Goal: Task Accomplishment & Management: Use online tool/utility

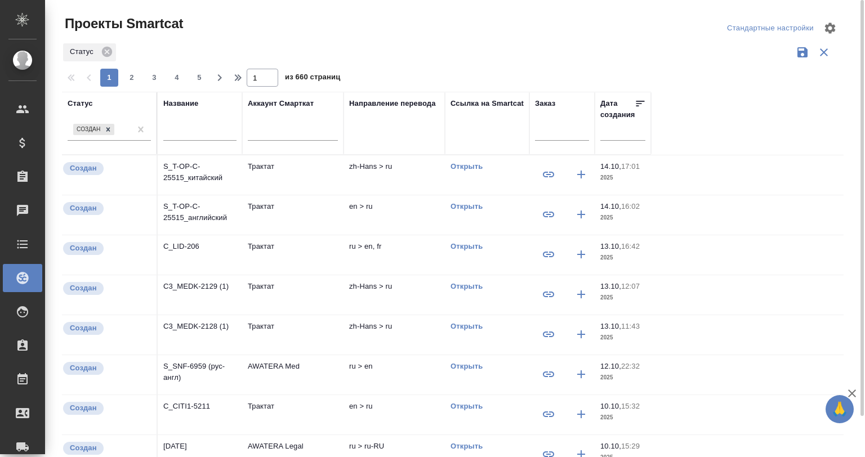
click at [201, 130] on input "text" at bounding box center [199, 133] width 73 height 14
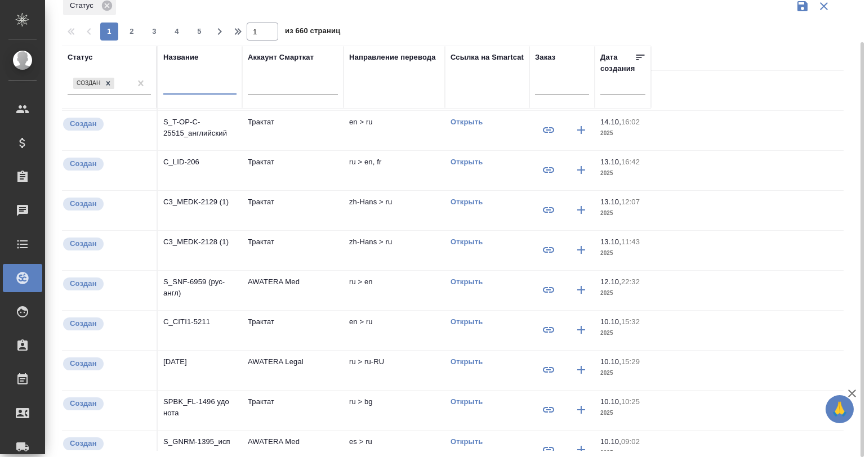
scroll to position [37, 0]
click at [108, 79] on icon at bounding box center [108, 83] width 8 height 8
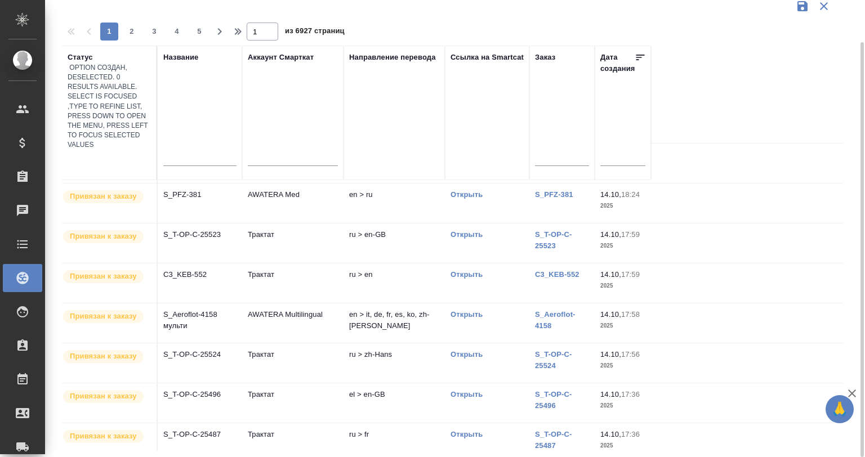
click at [414, 11] on div at bounding box center [453, 5] width 782 height 21
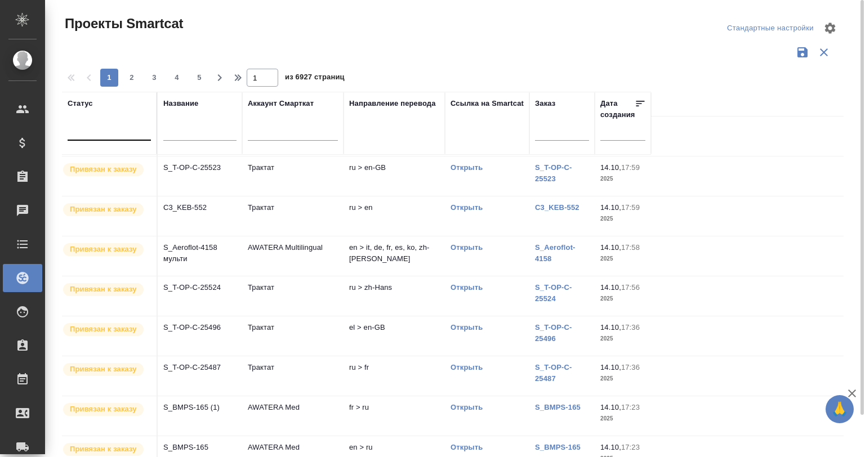
scroll to position [0, 0]
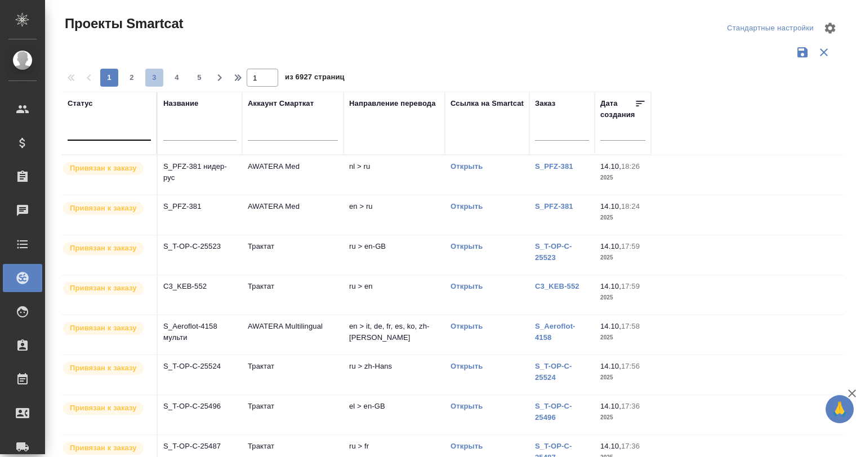
click at [153, 79] on span "3" at bounding box center [154, 77] width 18 height 11
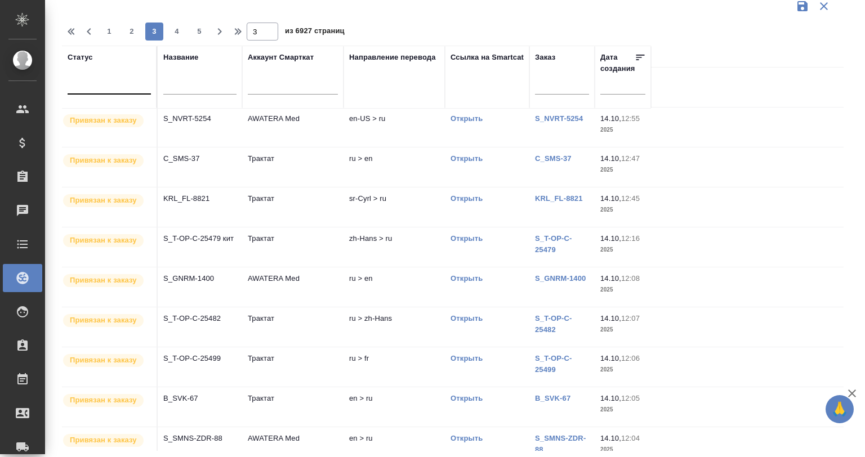
scroll to position [455, 0]
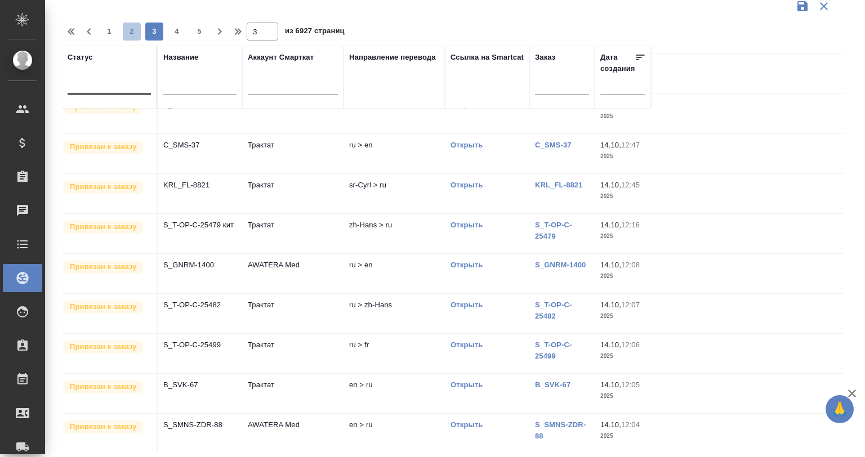
click at [136, 30] on span "2" at bounding box center [132, 31] width 18 height 11
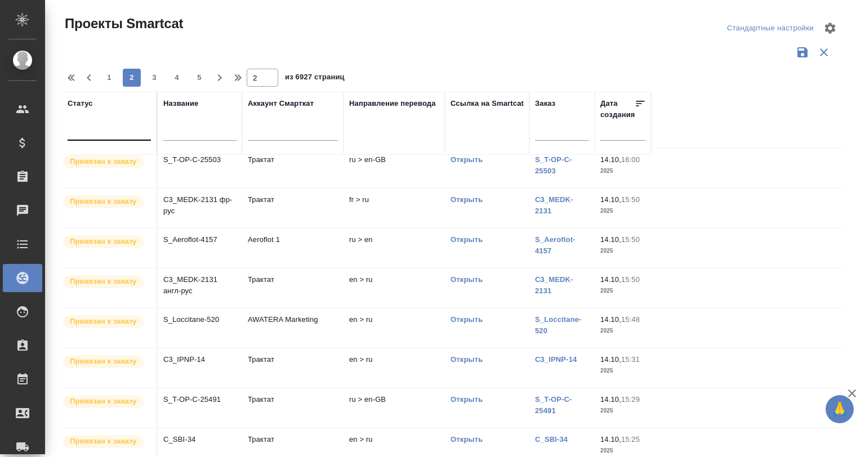
scroll to position [0, 0]
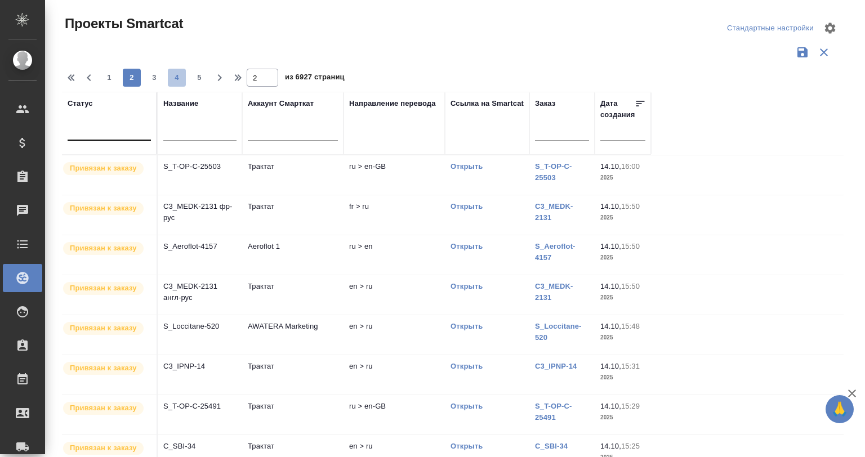
click at [180, 77] on span "4" at bounding box center [177, 77] width 18 height 11
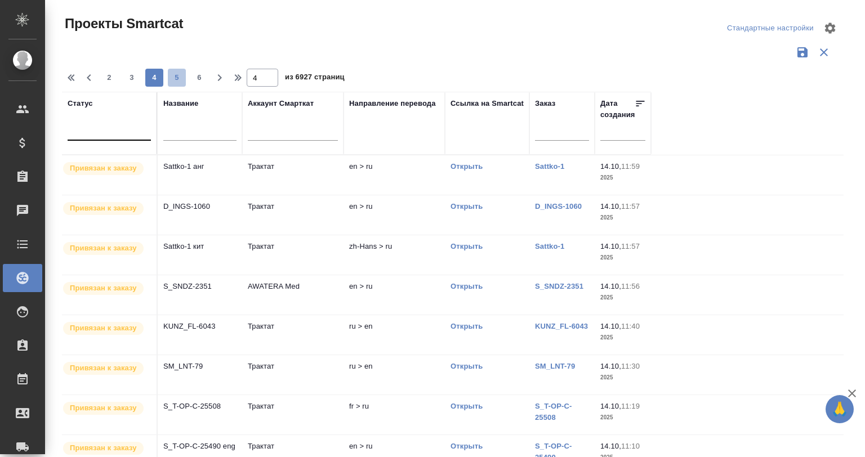
click at [173, 77] on span "5" at bounding box center [177, 77] width 18 height 11
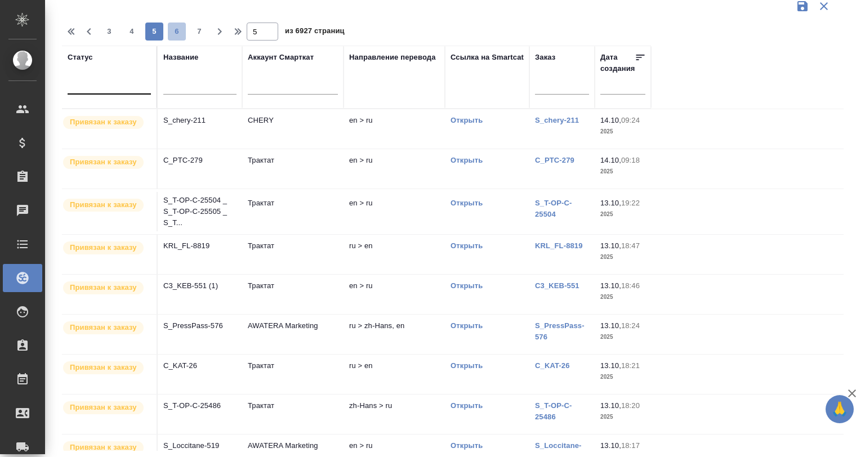
click at [175, 37] on button "6" at bounding box center [177, 32] width 18 height 18
type input "6"
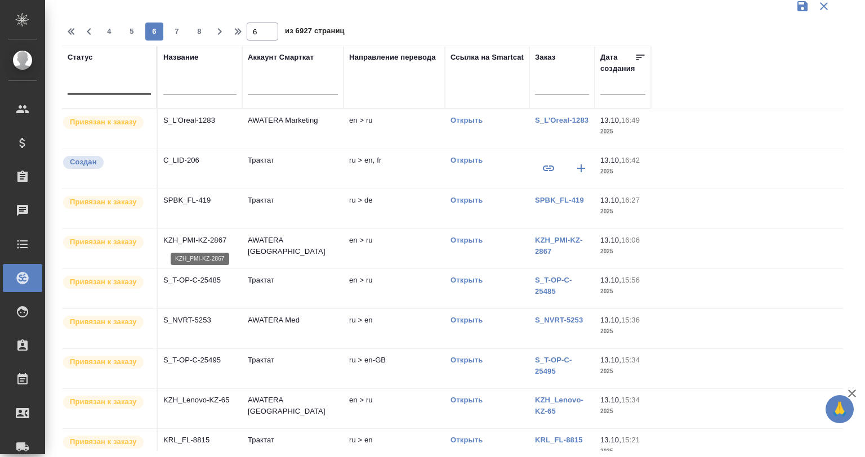
click at [210, 238] on p "KZH_PMI-KZ-2867" at bounding box center [199, 240] width 73 height 11
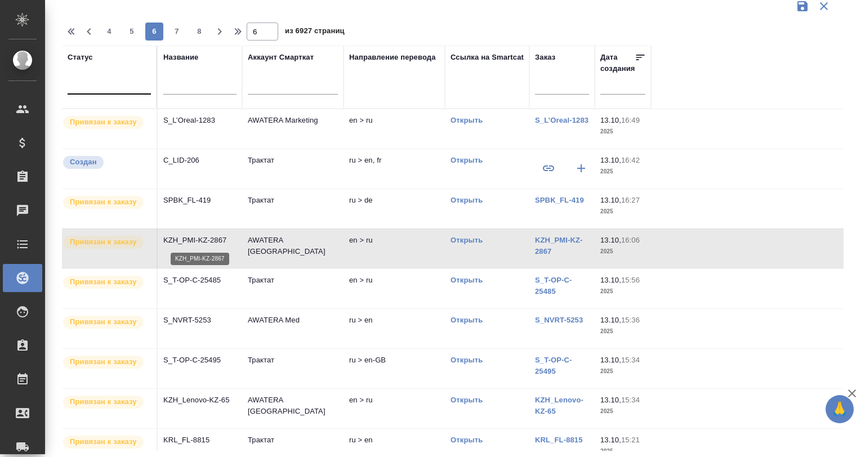
click at [210, 238] on p "KZH_PMI-KZ-2867" at bounding box center [199, 240] width 73 height 11
click at [177, 78] on div at bounding box center [199, 88] width 73 height 28
click at [181, 80] on input "text" at bounding box center [199, 87] width 73 height 14
type input "з"
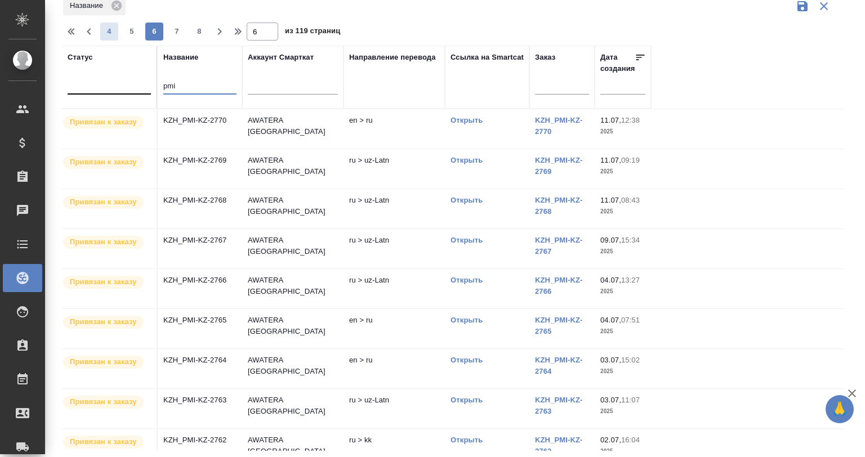
type input "pmi"
click at [105, 28] on span "4" at bounding box center [109, 31] width 18 height 11
click at [184, 157] on p "KZH_PMI-KZ-2808" at bounding box center [199, 160] width 73 height 11
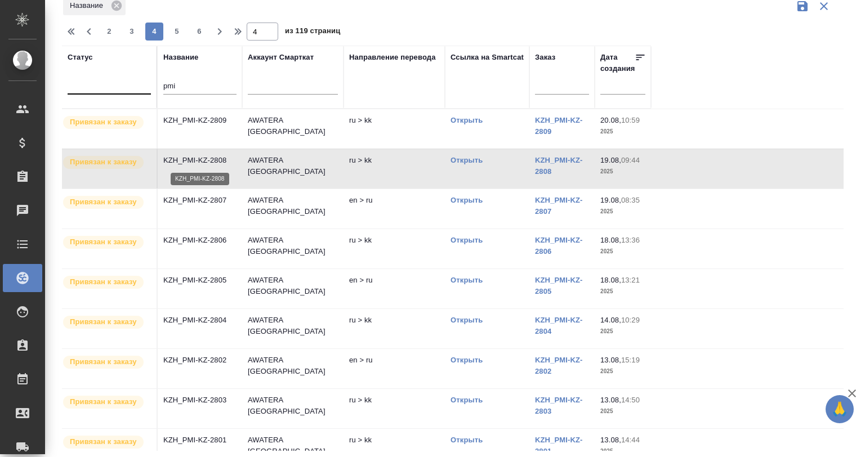
click at [184, 157] on p "KZH_PMI-KZ-2808" at bounding box center [199, 160] width 73 height 11
click at [237, 288] on td "KZH_PMI-KZ-2805" at bounding box center [200, 288] width 84 height 39
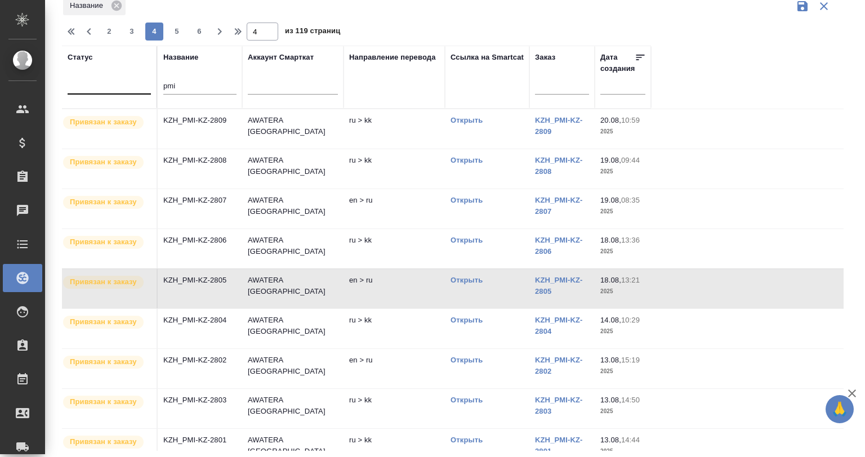
click at [237, 288] on td "KZH_PMI-KZ-2805" at bounding box center [200, 288] width 84 height 39
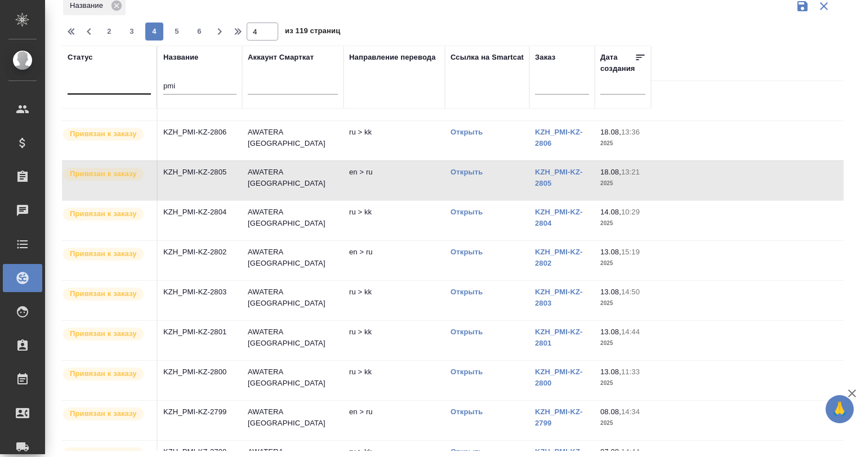
scroll to position [113, 0]
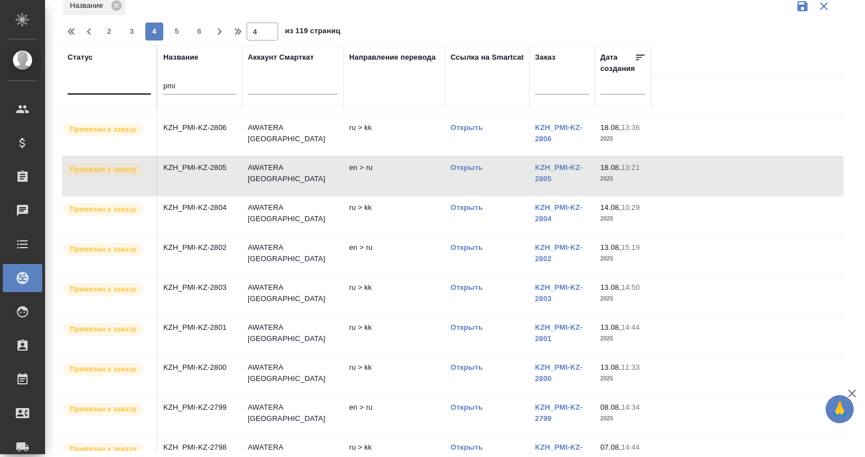
click at [189, 244] on p "KZH_PMI-KZ-2802" at bounding box center [199, 247] width 73 height 11
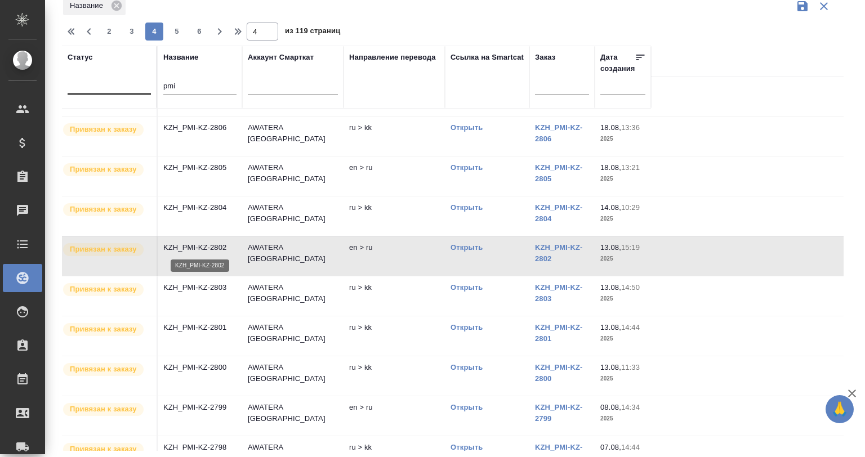
click at [189, 244] on p "KZH_PMI-KZ-2802" at bounding box center [199, 247] width 73 height 11
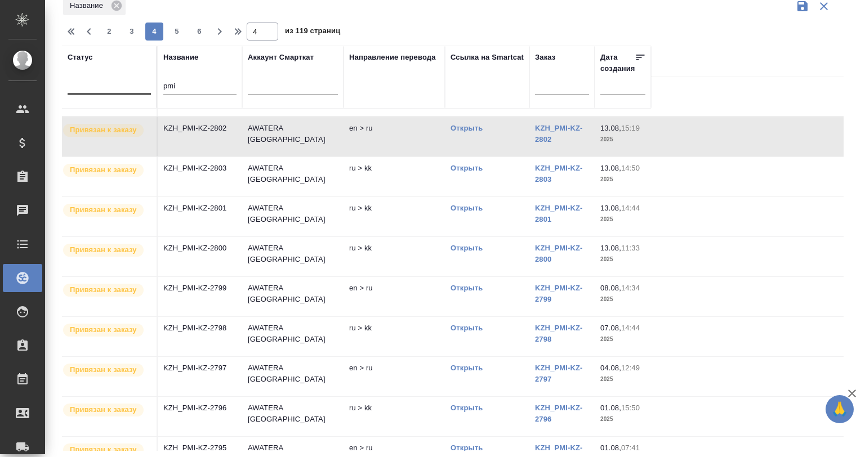
scroll to position [262, 0]
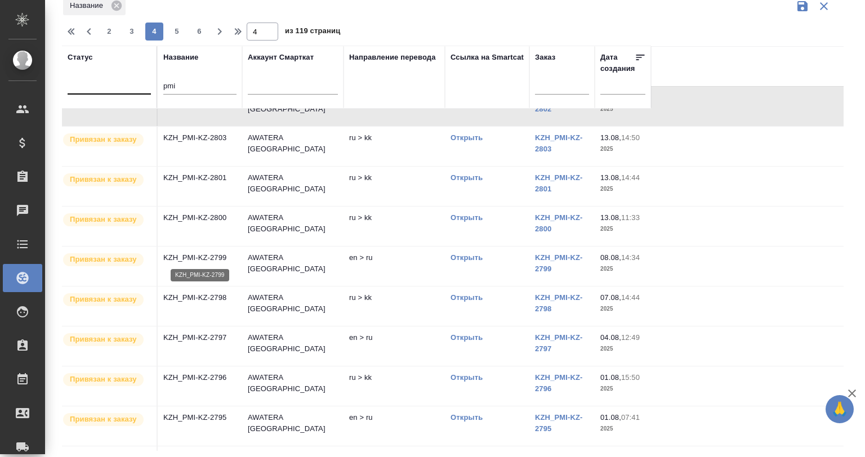
click at [227, 257] on p "KZH_PMI-KZ-2799" at bounding box center [199, 257] width 73 height 11
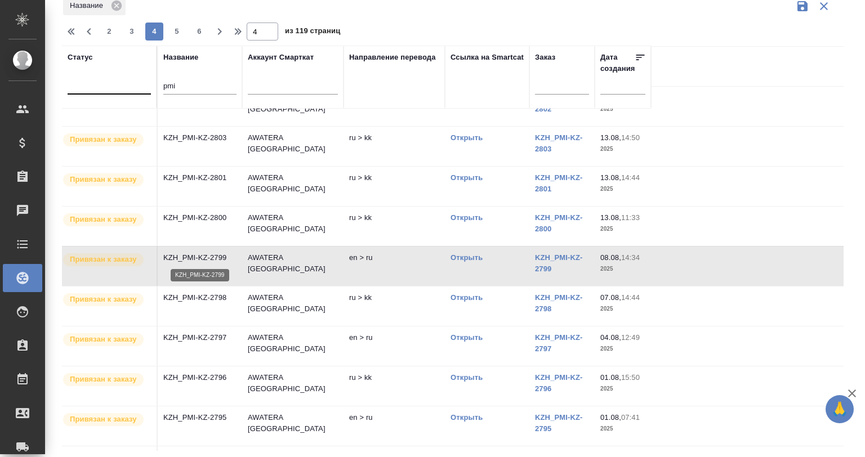
click at [227, 257] on p "KZH_PMI-KZ-2799" at bounding box center [199, 257] width 73 height 11
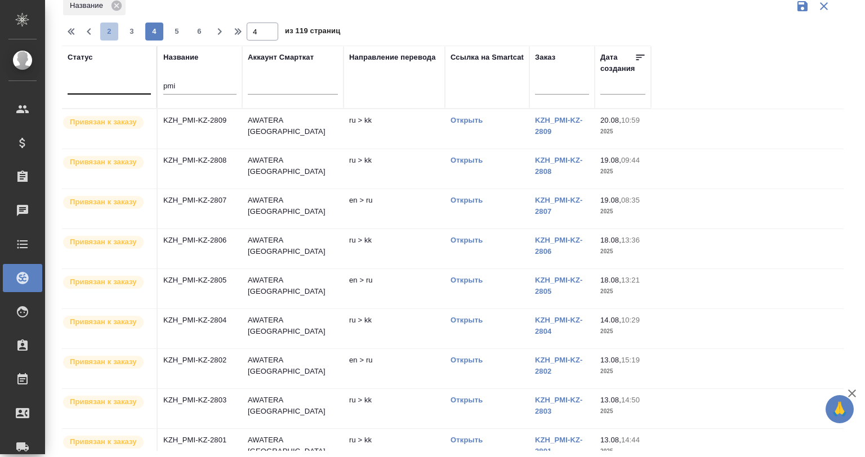
click at [111, 30] on span "2" at bounding box center [109, 31] width 18 height 11
click at [220, 365] on td "KZH_PMI-KZ-2842" at bounding box center [200, 368] width 84 height 39
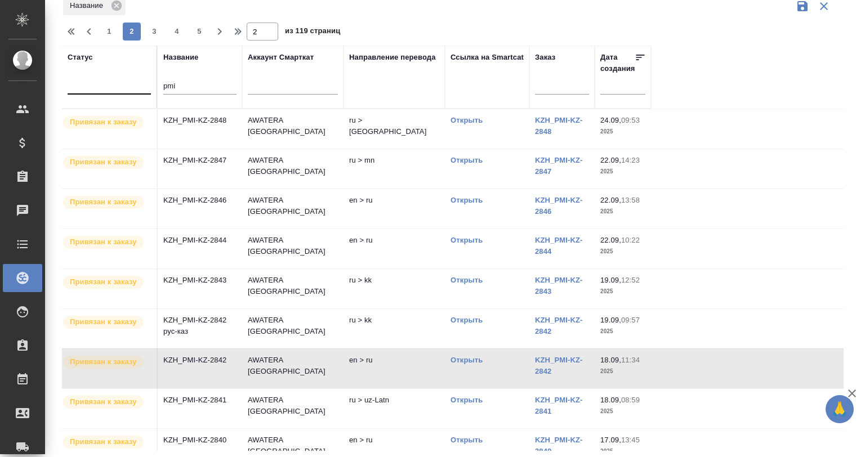
click at [220, 365] on td "KZH_PMI-KZ-2842" at bounding box center [200, 368] width 84 height 39
click at [201, 193] on td "KZH_PMI-KZ-2846" at bounding box center [200, 208] width 84 height 39
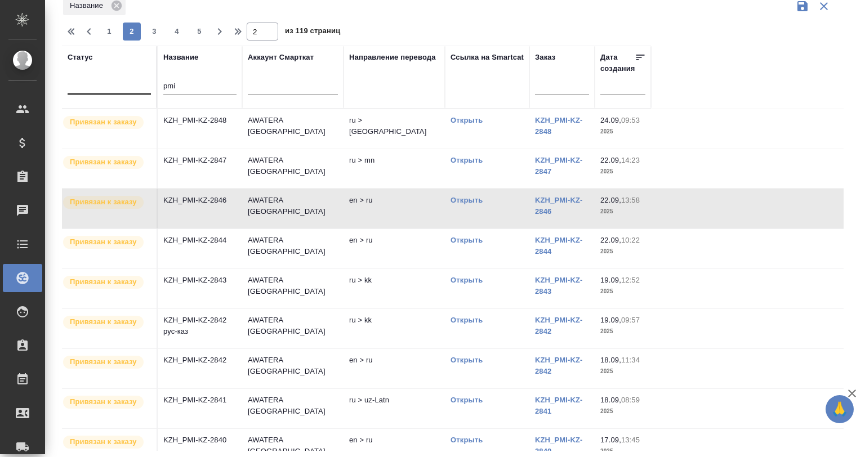
click at [201, 193] on td "KZH_PMI-KZ-2846" at bounding box center [200, 208] width 84 height 39
click at [100, 26] on span "1" at bounding box center [109, 31] width 18 height 11
type input "1"
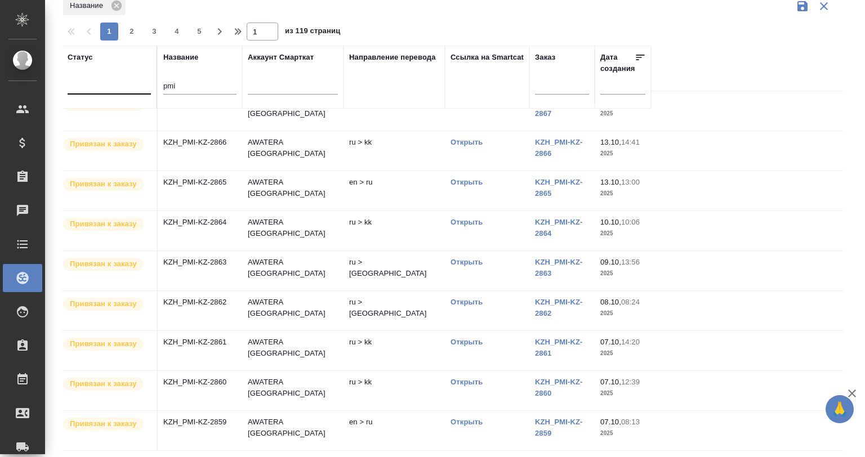
scroll to position [75, 0]
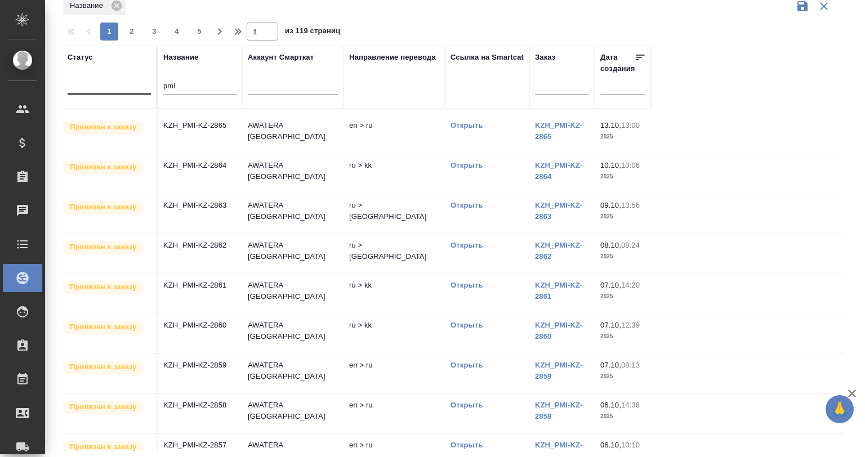
click at [211, 372] on td "KZH_PMI-KZ-2859" at bounding box center [200, 373] width 84 height 39
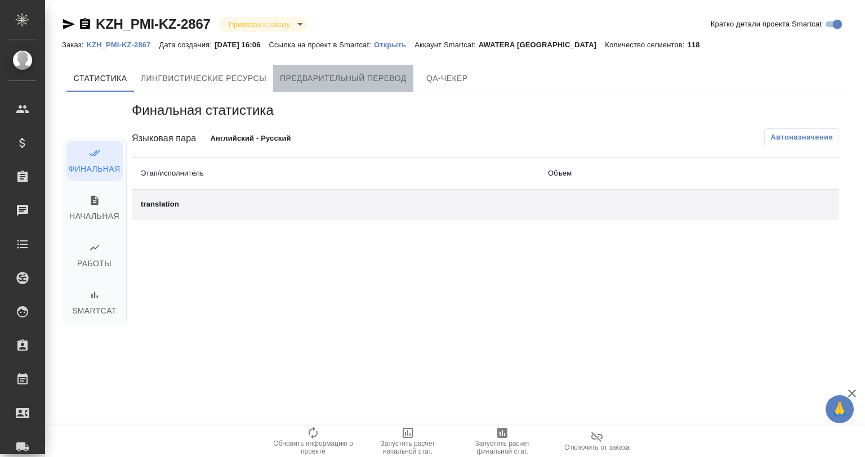
click at [392, 77] on span "Предварительный перевод" at bounding box center [343, 79] width 127 height 14
click at [349, 72] on span "Предварительный перевод" at bounding box center [343, 79] width 127 height 14
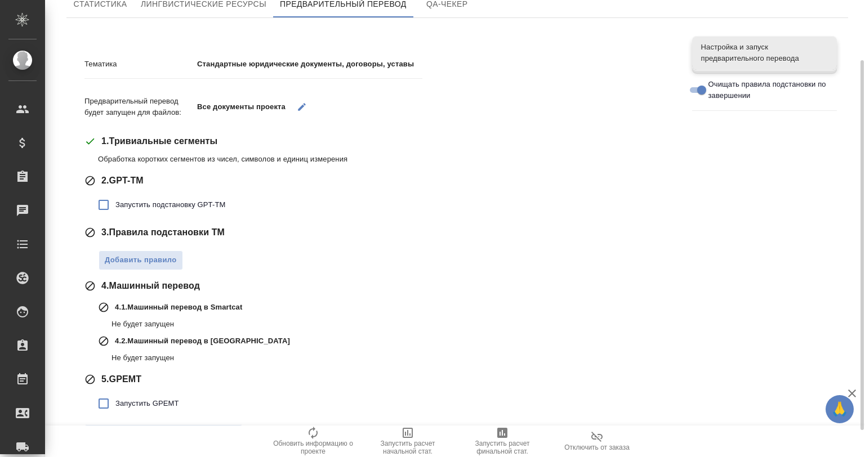
scroll to position [107, 0]
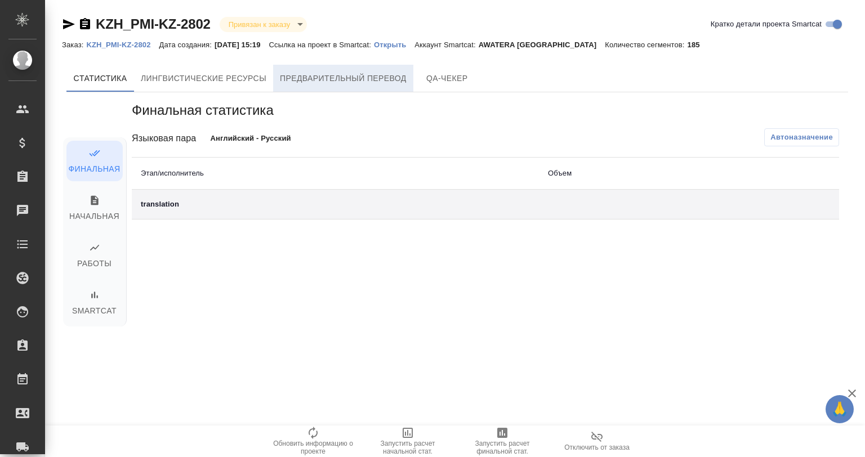
click at [362, 86] on button "Предварительный перевод" at bounding box center [343, 78] width 140 height 27
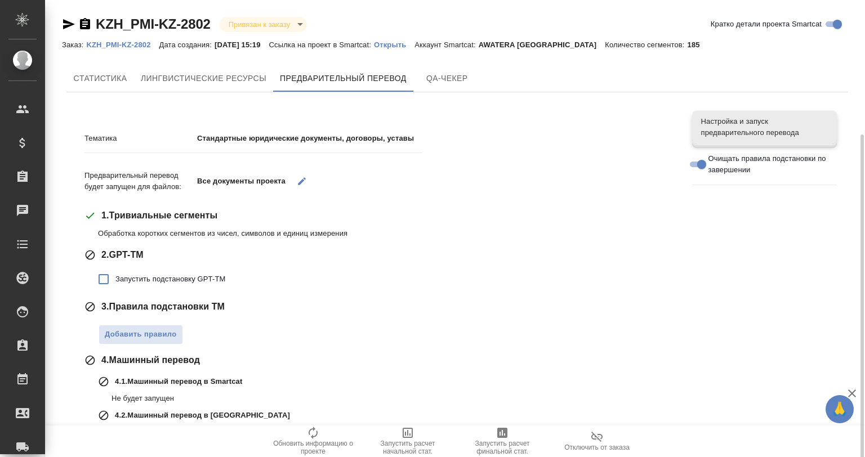
scroll to position [74, 0]
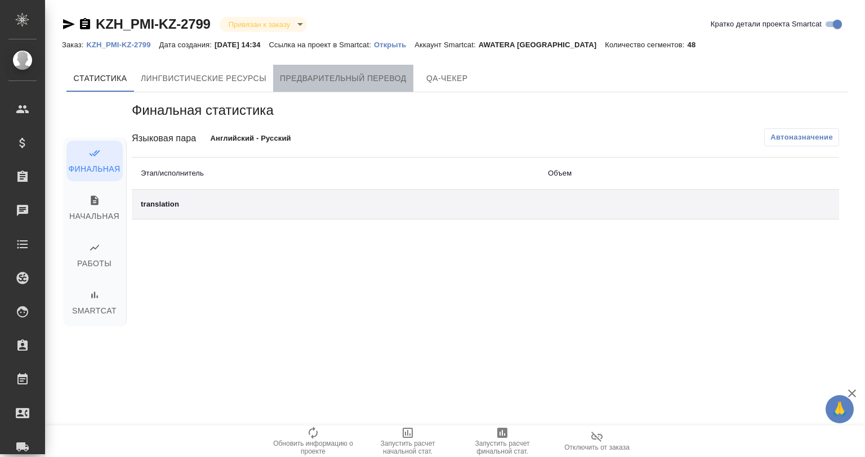
click at [336, 83] on span "Предварительный перевод" at bounding box center [343, 79] width 127 height 14
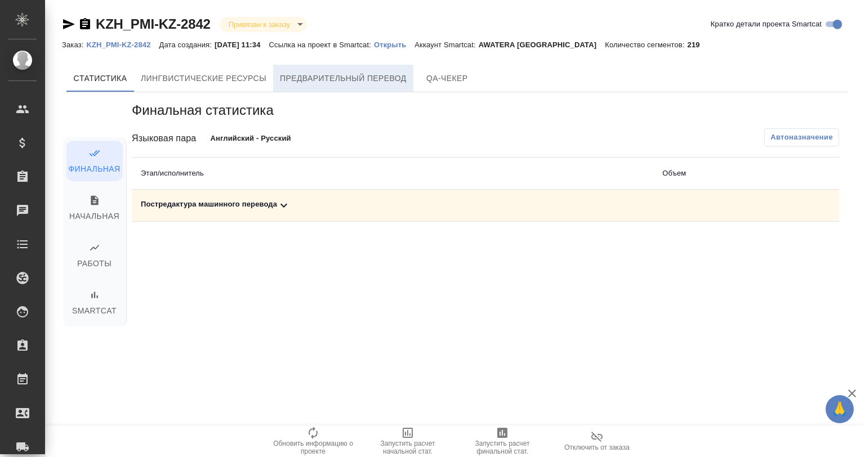
click at [350, 72] on span "Предварительный перевод" at bounding box center [343, 79] width 127 height 14
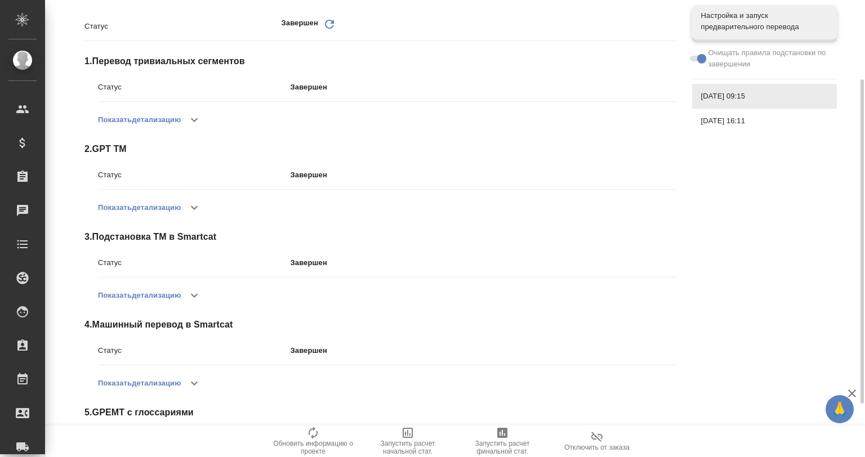
scroll to position [74, 0]
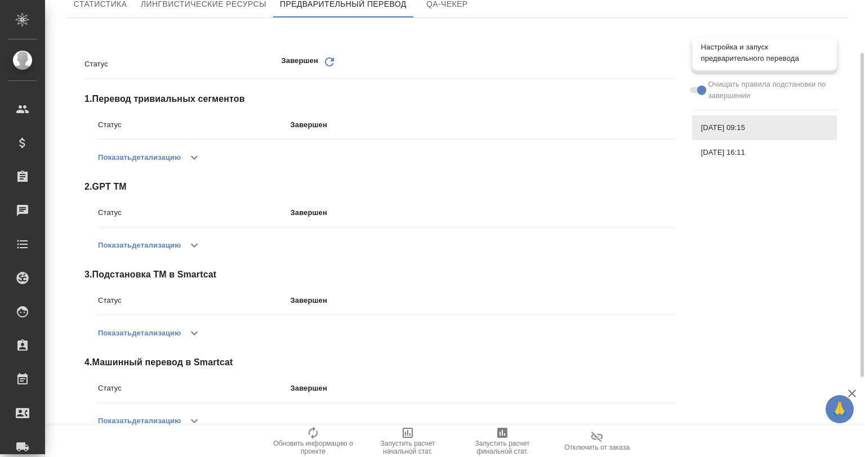
click at [715, 45] on span "Настройка и запуск предварительного перевода" at bounding box center [764, 53] width 127 height 23
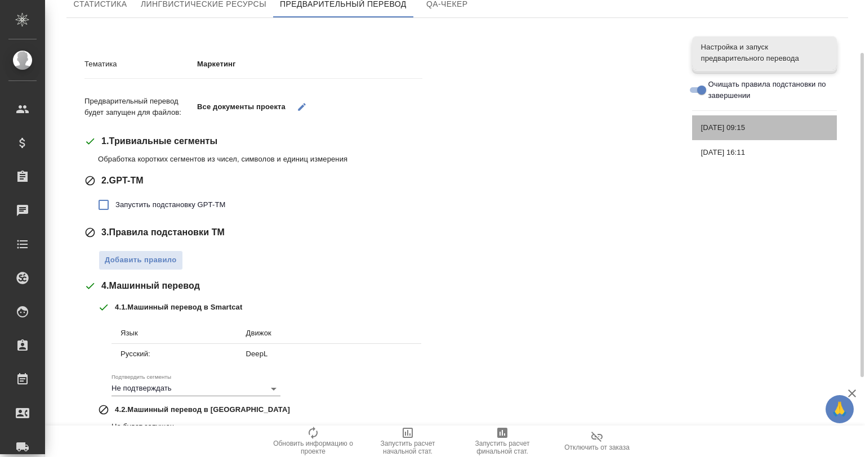
click at [730, 118] on div "25.09.2025, 09:15" at bounding box center [764, 127] width 145 height 25
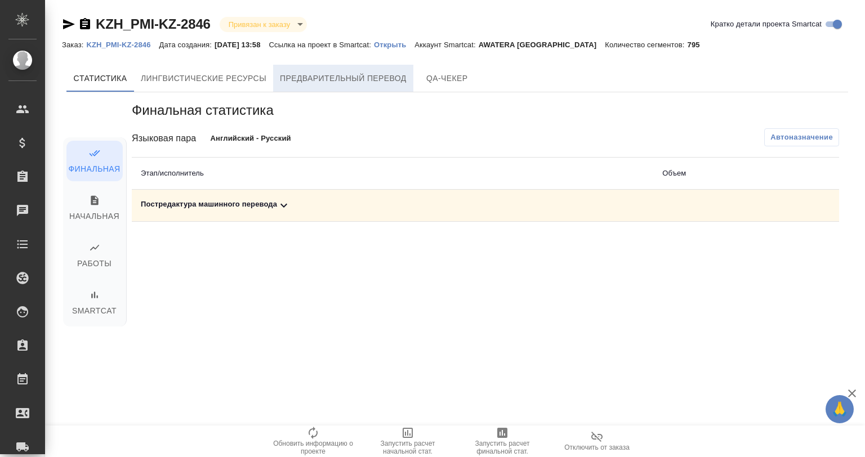
click at [350, 74] on span "Предварительный перевод" at bounding box center [343, 79] width 127 height 14
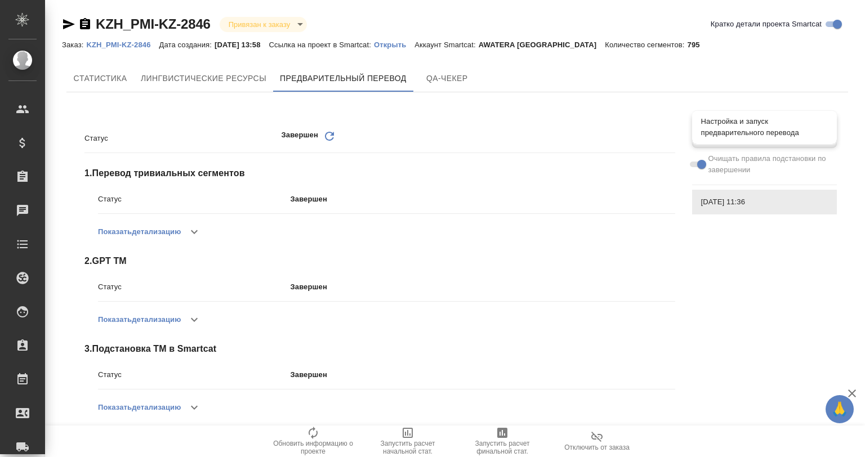
click at [734, 129] on span "Настройка и запуск предварительного перевода" at bounding box center [764, 127] width 127 height 23
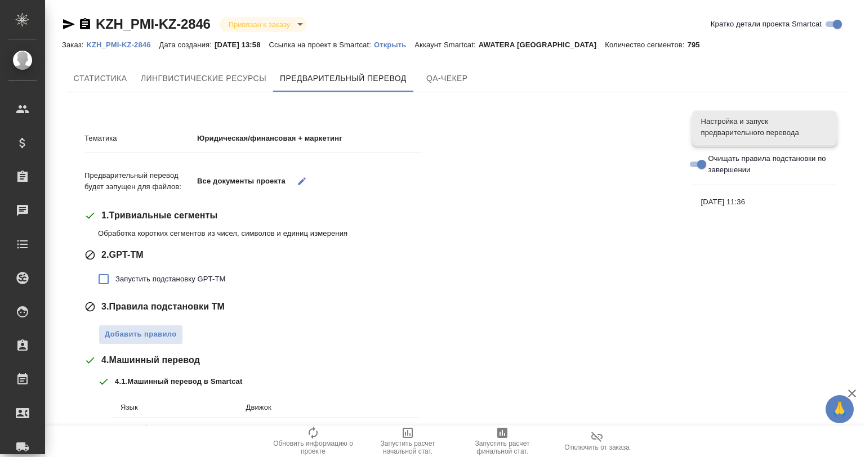
click at [720, 198] on span "23.09.2025, 11:36" at bounding box center [764, 202] width 127 height 11
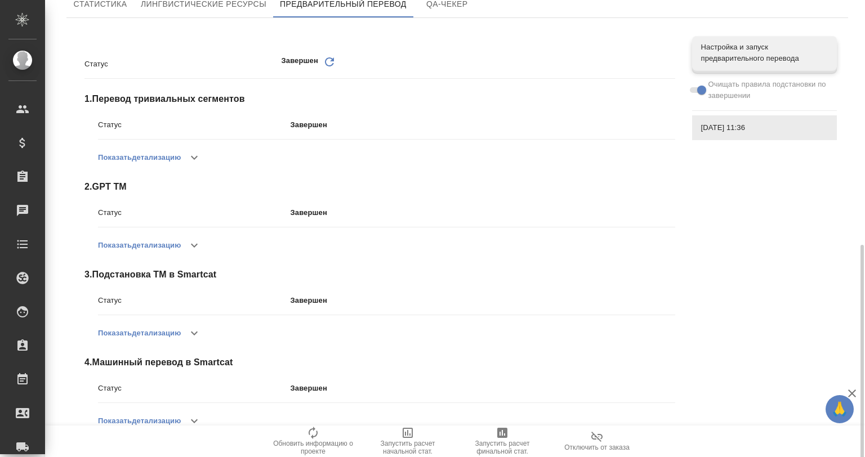
scroll to position [186, 0]
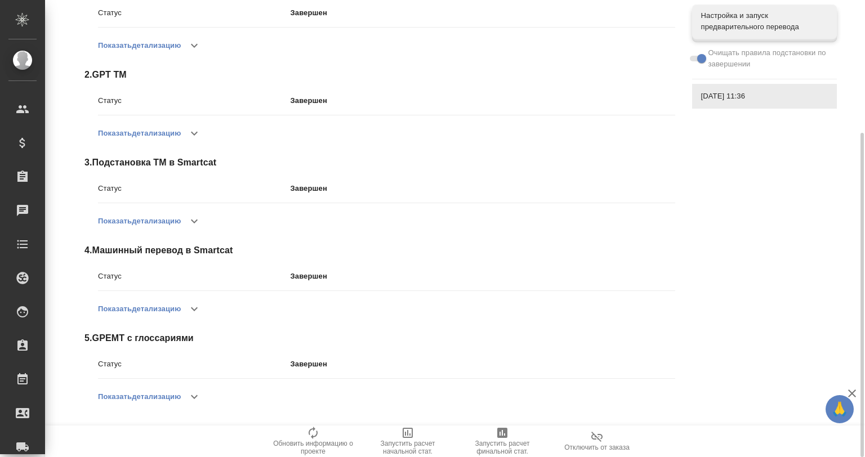
click at [197, 395] on icon "button" at bounding box center [195, 397] width 14 height 14
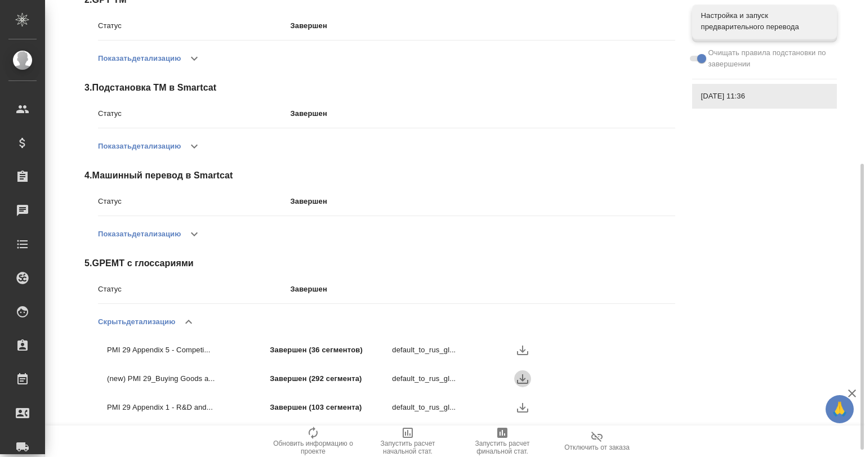
click at [519, 374] on icon "button" at bounding box center [523, 379] width 14 height 14
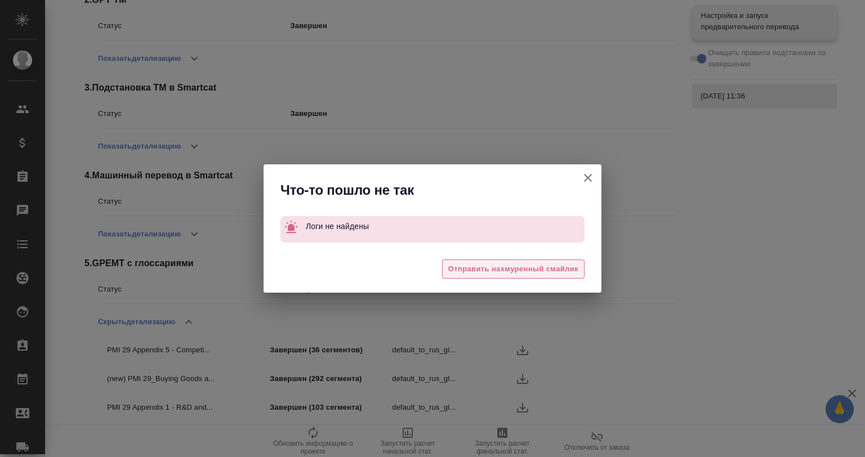
click at [505, 260] on button "Отправить нахмуренный смайлик" at bounding box center [513, 270] width 142 height 20
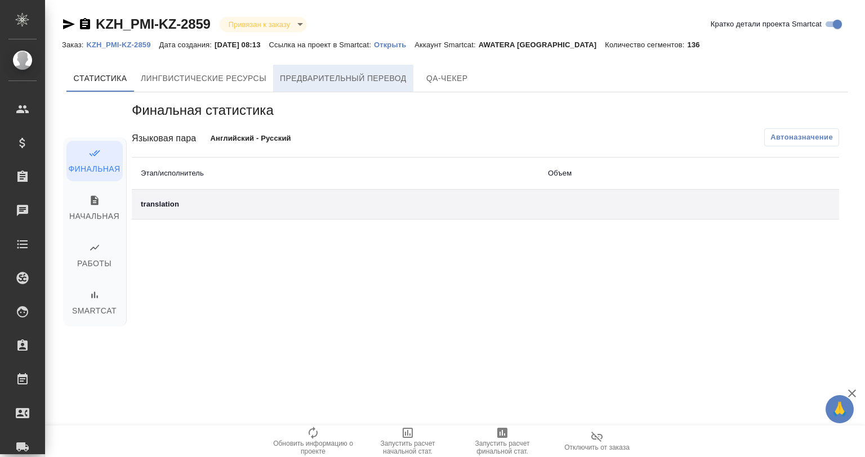
click at [345, 84] on span "Предварительный перевод" at bounding box center [343, 79] width 127 height 14
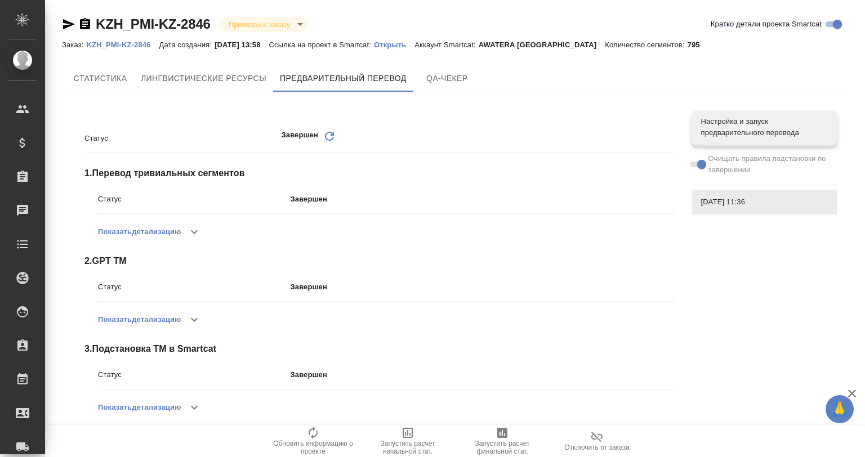
drag, startPoint x: 0, startPoint y: 0, endPoint x: 400, endPoint y: 41, distance: 402.4
click at [400, 41] on link "Открыть" at bounding box center [394, 44] width 41 height 10
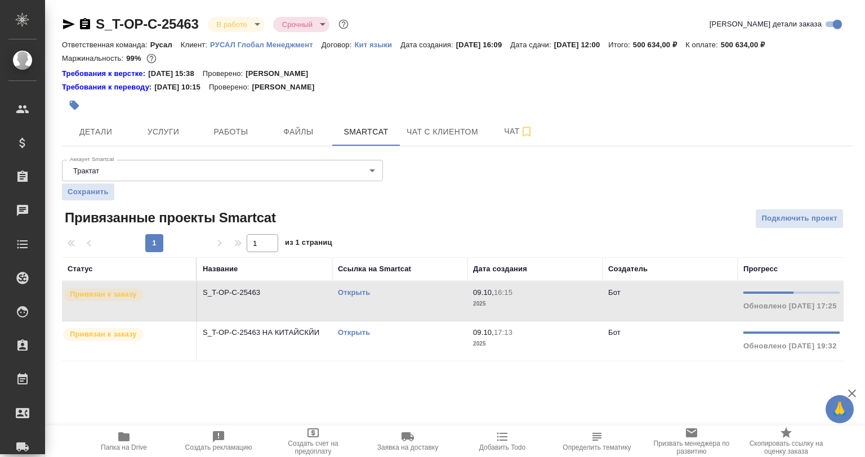
click at [229, 295] on p "S_T-OP-C-25463" at bounding box center [265, 292] width 124 height 11
click at [265, 285] on td "S_T-OP-C-25463" at bounding box center [264, 301] width 135 height 39
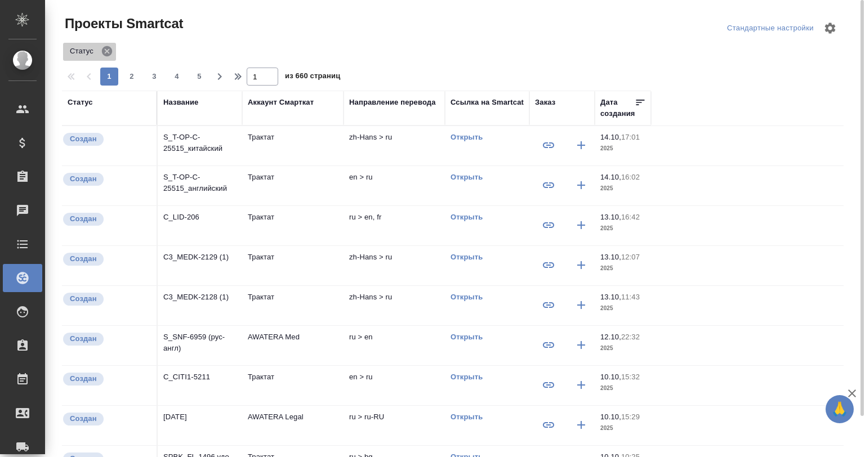
click at [102, 50] on icon at bounding box center [107, 51] width 10 height 10
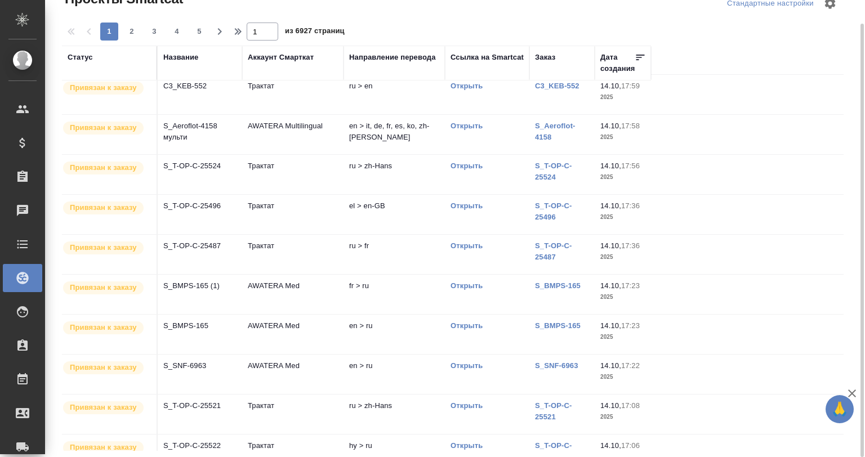
scroll to position [188, 0]
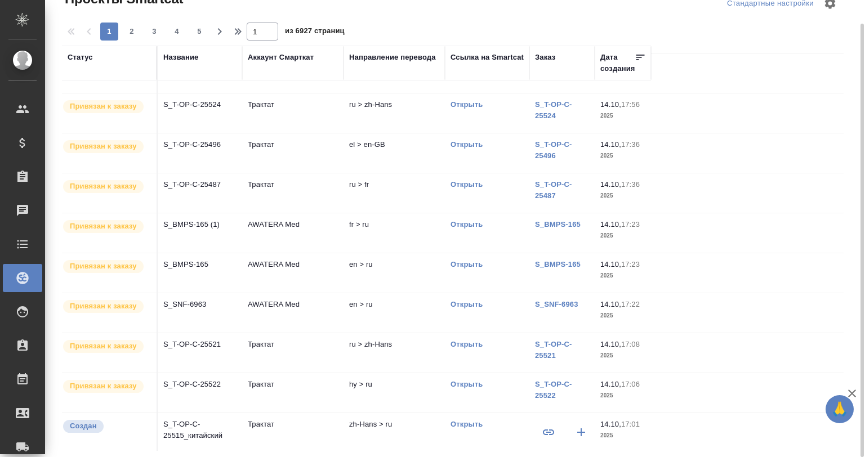
click at [213, 334] on td "S_T-OP-C-25521" at bounding box center [200, 352] width 84 height 39
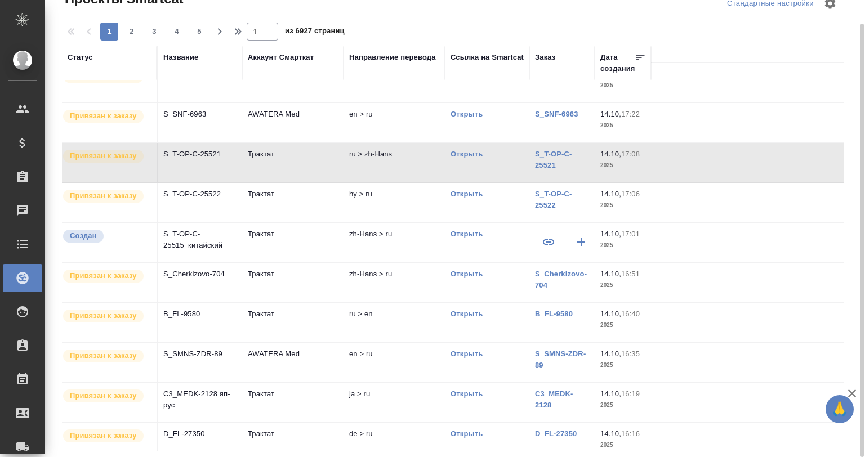
scroll to position [427, 0]
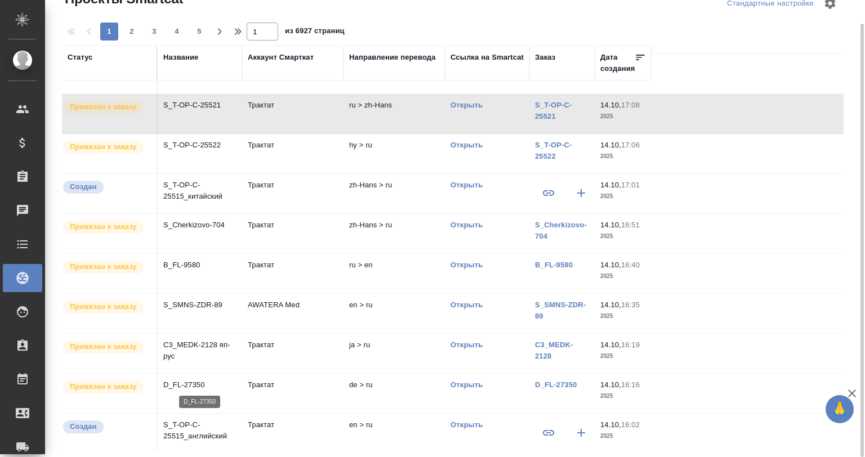
click at [211, 380] on p "D_FL-27350" at bounding box center [199, 385] width 73 height 11
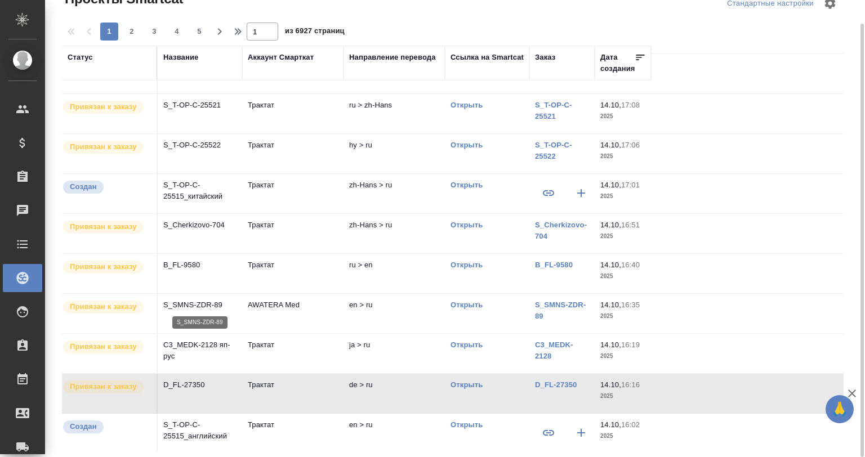
click at [184, 302] on p "S_SMNS-ZDR-89" at bounding box center [199, 305] width 73 height 11
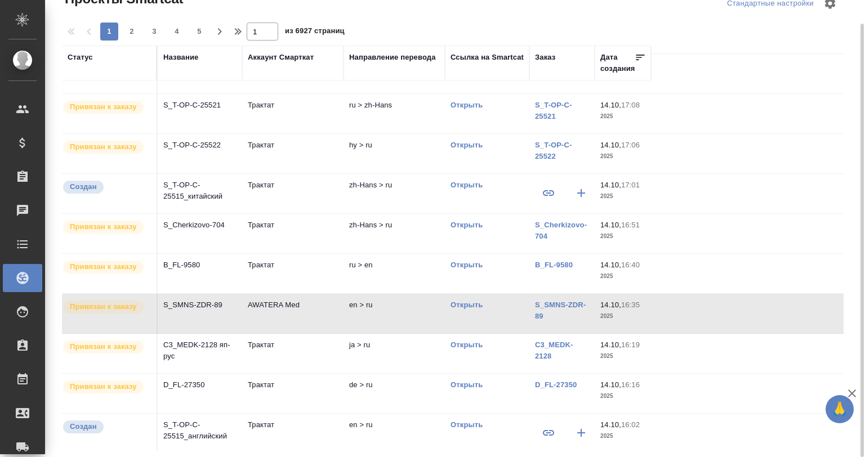
scroll to position [0, 0]
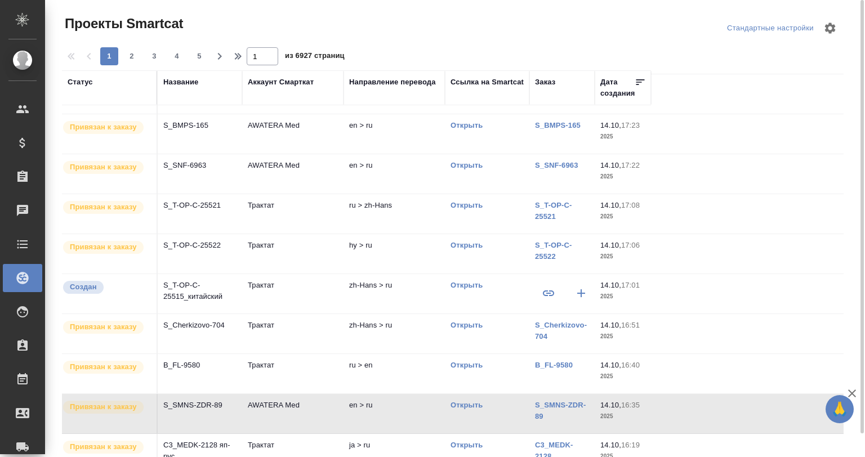
click at [271, 81] on div "Аккаунт Смарткат" at bounding box center [281, 82] width 66 height 11
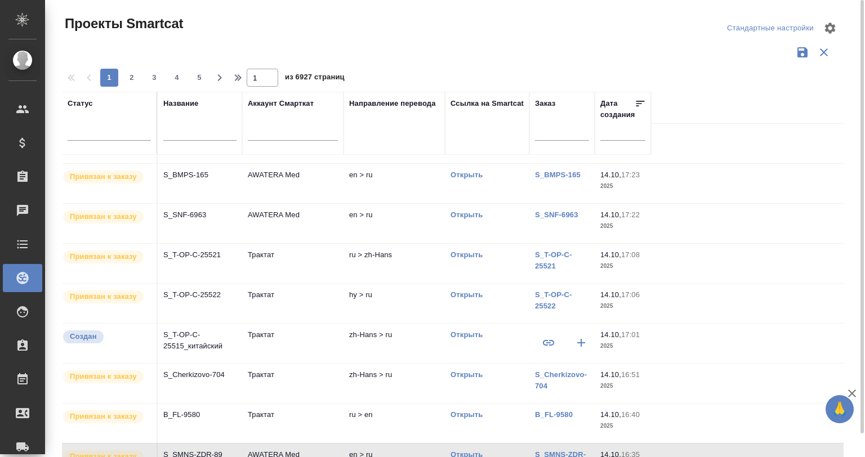
scroll to position [379, 0]
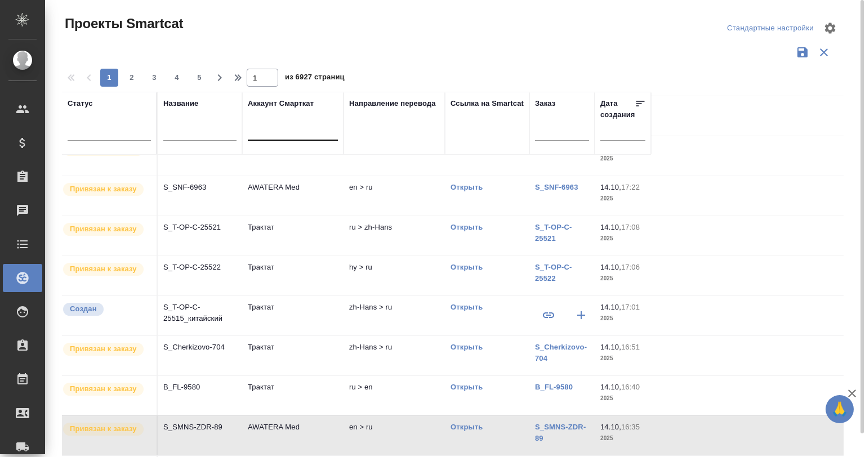
click at [276, 133] on div at bounding box center [293, 129] width 90 height 16
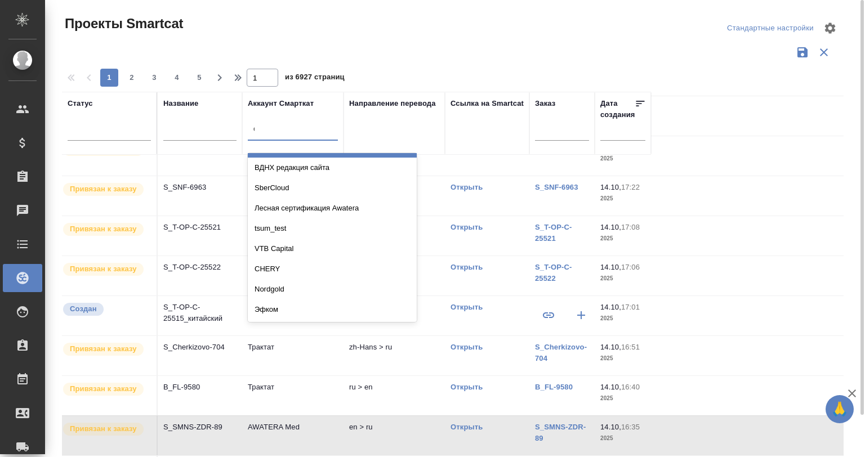
scroll to position [0, 0]
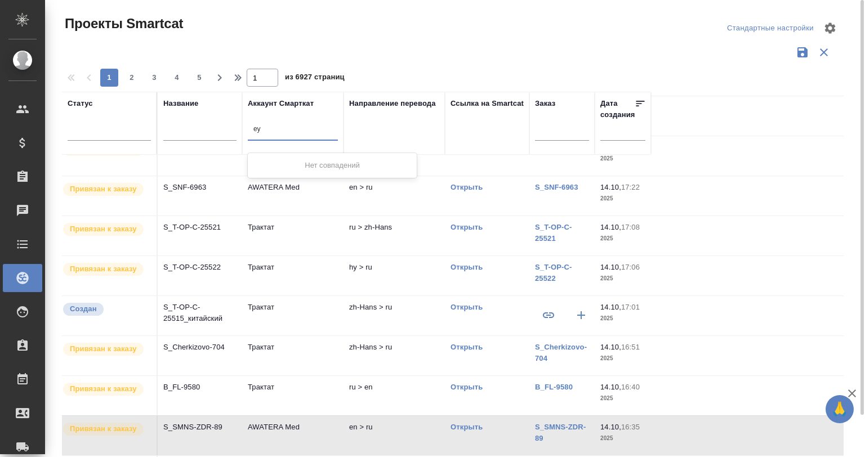
type input "е"
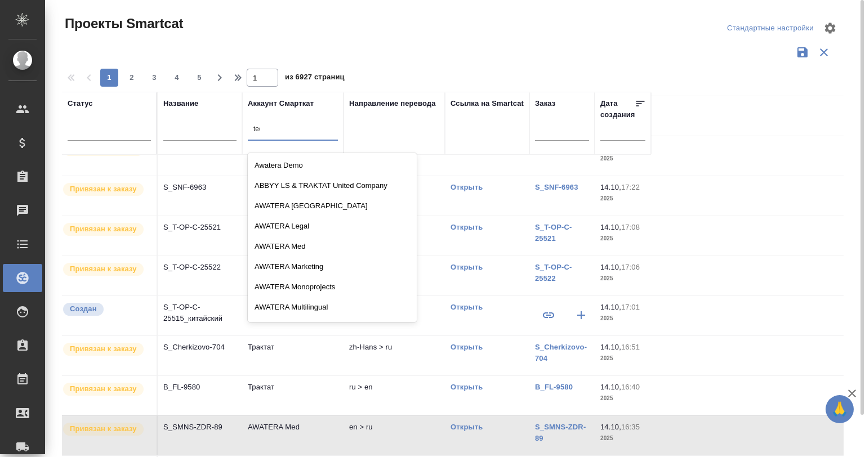
type input "tech"
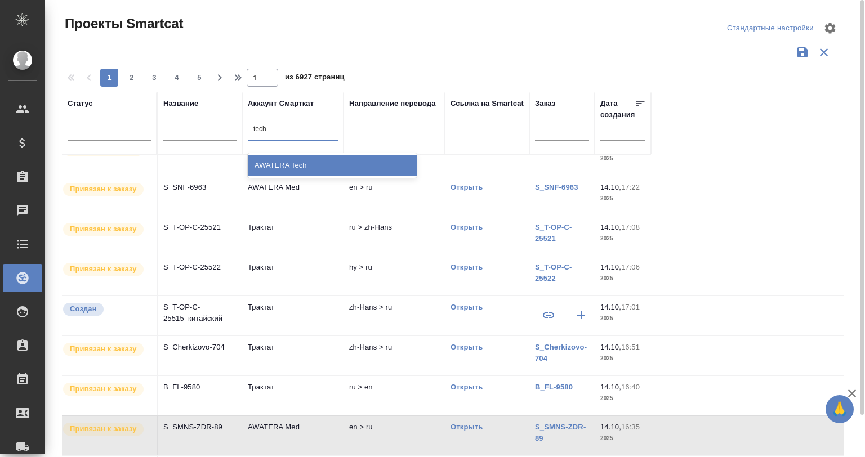
click at [291, 154] on div "AWATERA Tech" at bounding box center [332, 165] width 169 height 25
click at [284, 163] on div "AWATERA Tech" at bounding box center [332, 165] width 169 height 20
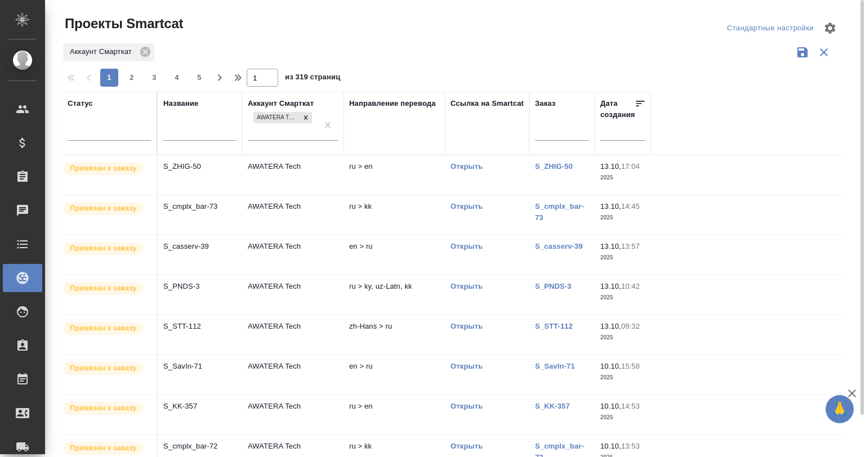
click at [284, 257] on td "AWATERA Tech" at bounding box center [292, 254] width 101 height 39
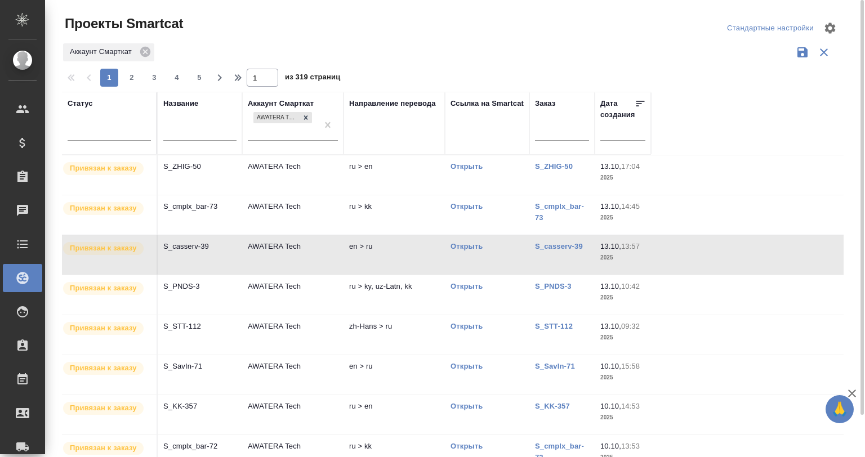
click at [284, 257] on td "AWATERA Tech" at bounding box center [292, 254] width 101 height 39
click at [241, 363] on tr "Привязан к заказу S_SavIn-71 AWATERA Tech en > ru Открыть S_SavIn-71 10.10, 15:…" at bounding box center [453, 375] width 782 height 40
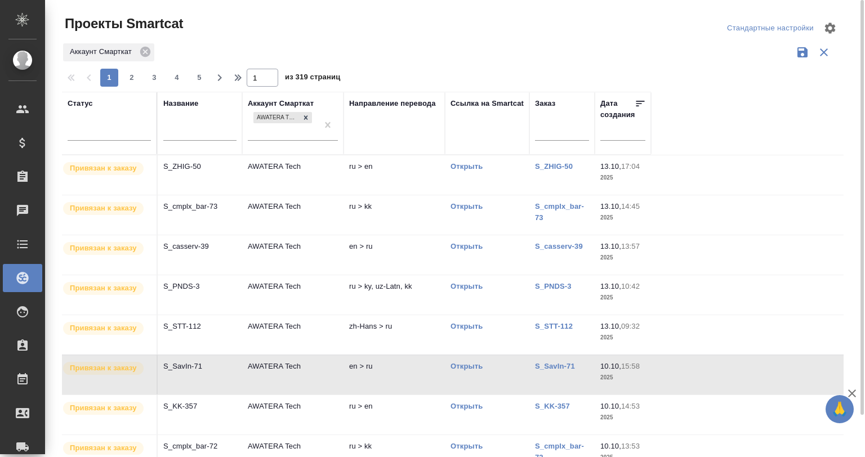
click at [241, 363] on td "S_SavIn-71" at bounding box center [200, 374] width 84 height 39
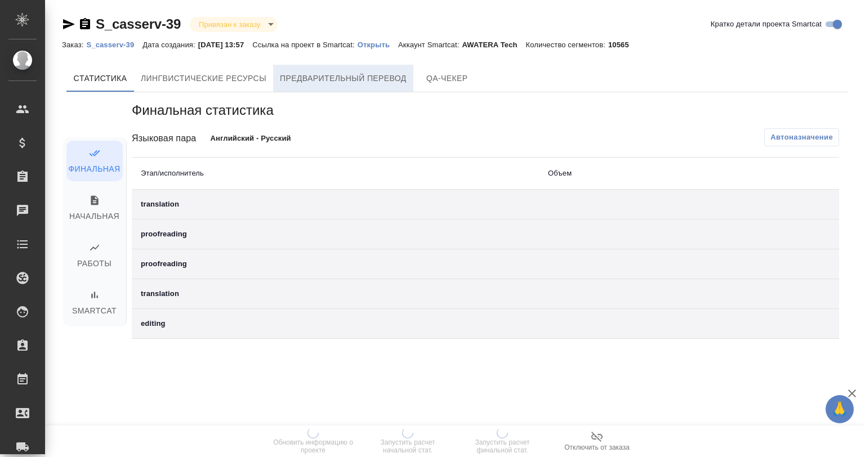
click at [384, 68] on button "Предварительный перевод" at bounding box center [343, 78] width 140 height 27
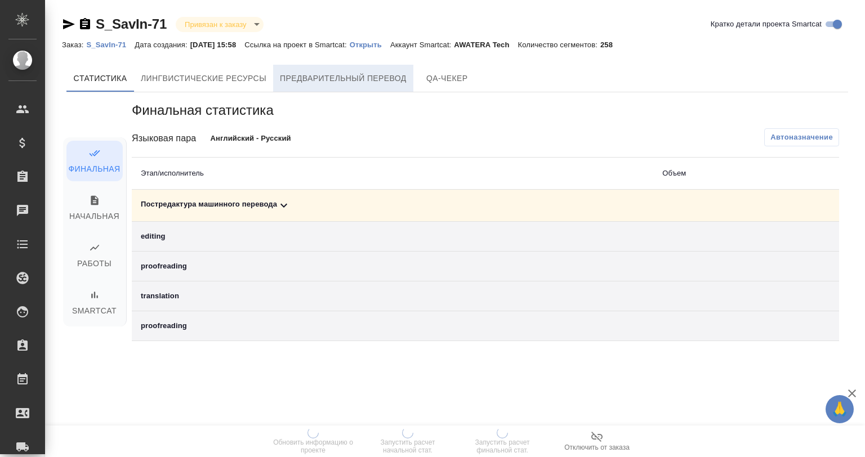
click at [346, 70] on button "Предварительный перевод" at bounding box center [343, 78] width 140 height 27
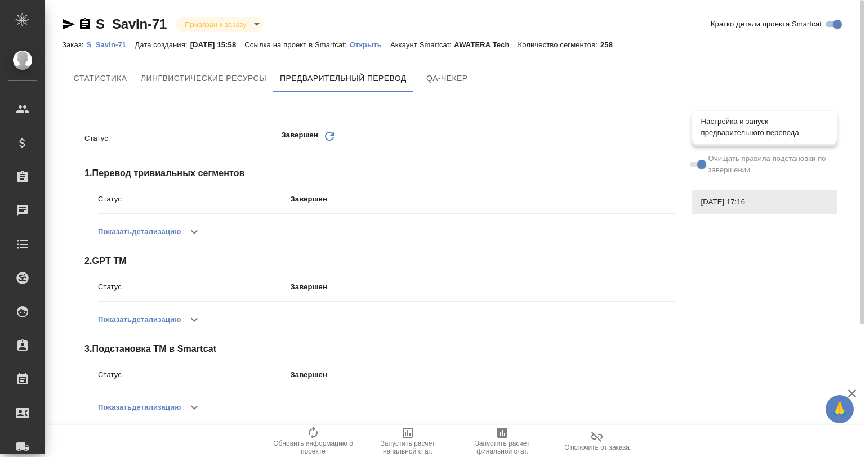
click at [738, 128] on span "Настройка и запуск предварительного перевода" at bounding box center [764, 127] width 127 height 23
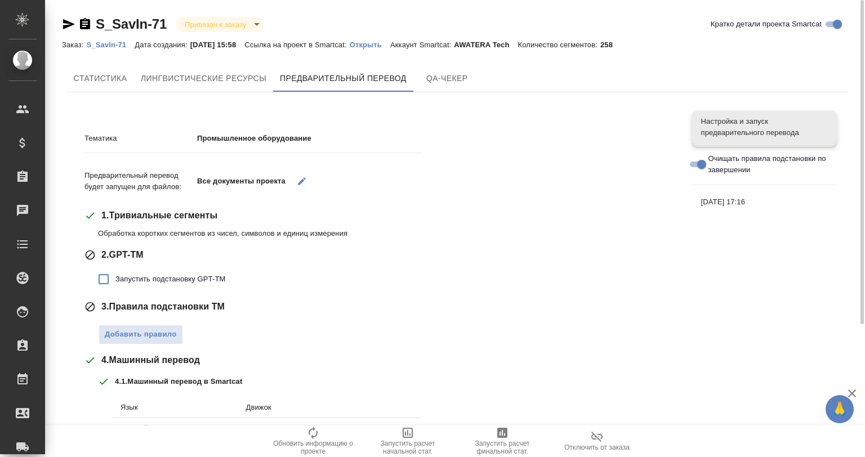
click at [731, 199] on span "[DATE] 17:16" at bounding box center [764, 202] width 127 height 11
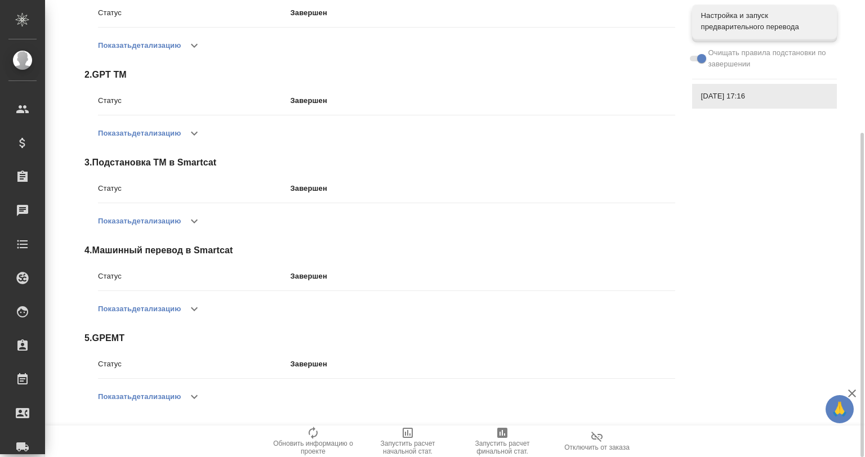
click at [195, 405] on button "button" at bounding box center [194, 396] width 27 height 27
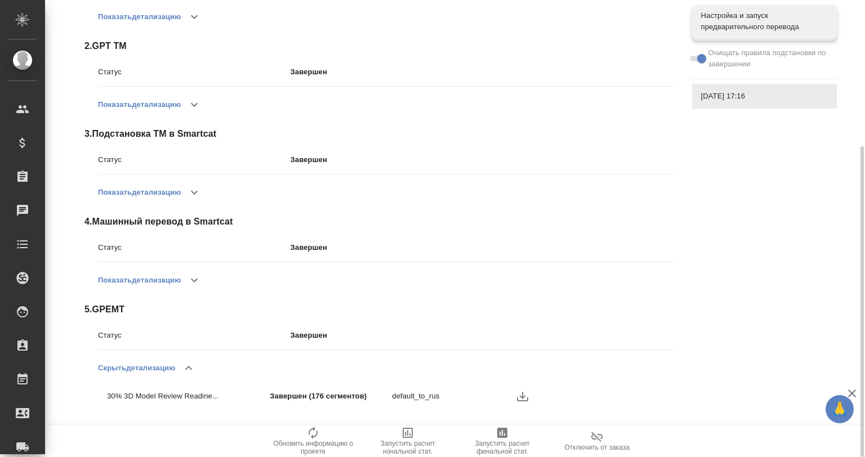
click at [521, 393] on icon "button" at bounding box center [523, 397] width 14 height 14
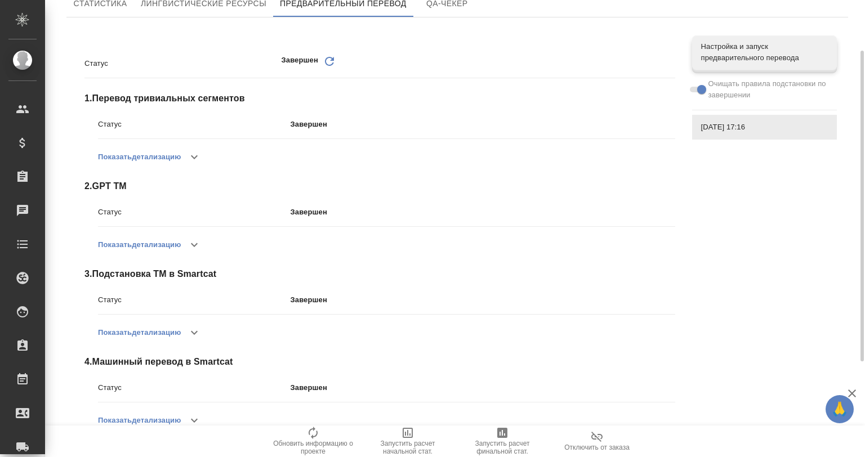
scroll to position [0, 0]
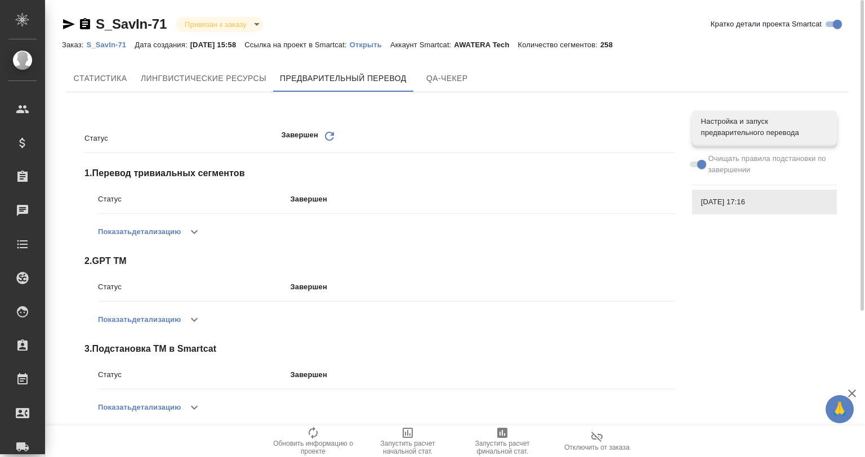
click at [373, 41] on link "Открыть" at bounding box center [370, 44] width 41 height 10
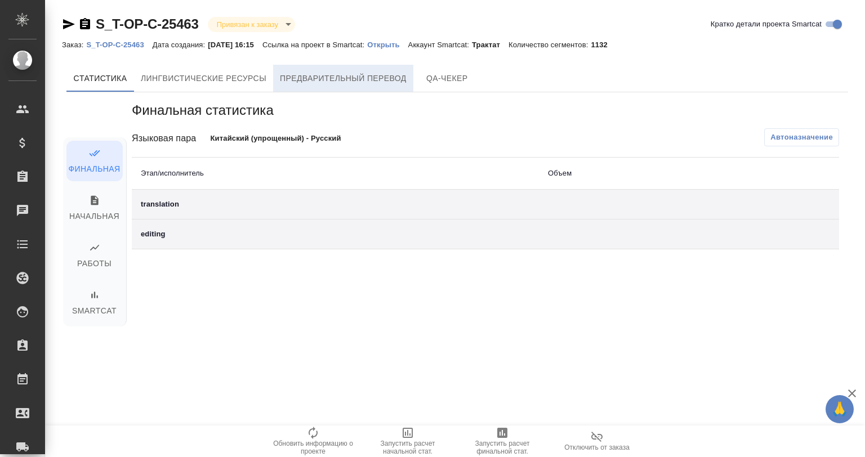
click at [345, 76] on span "Предварительный перевод" at bounding box center [343, 79] width 127 height 14
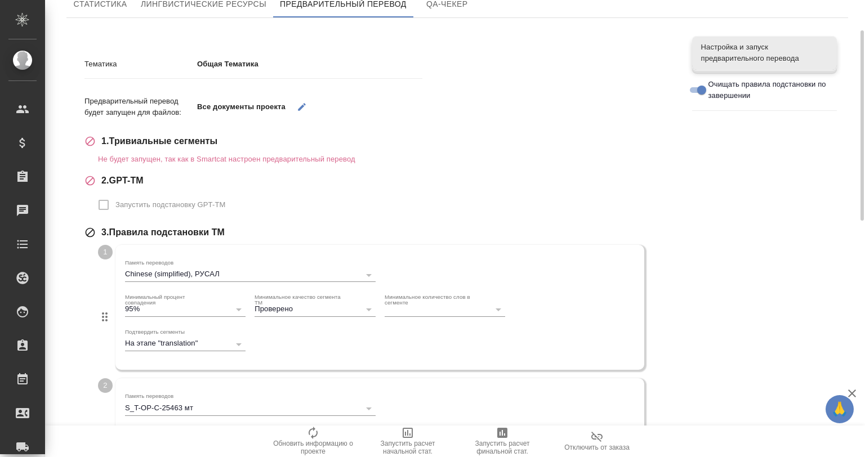
scroll to position [37, 0]
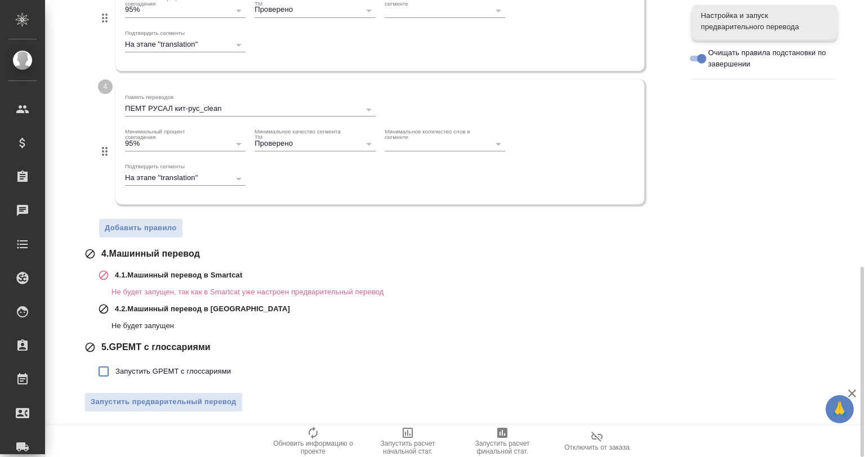
click at [195, 369] on span "Запустить GPEMT с глоссариями" at bounding box center [172, 371] width 115 height 11
click at [115, 369] on input "Запустить GPEMT с глоссариями" at bounding box center [104, 372] width 24 height 24
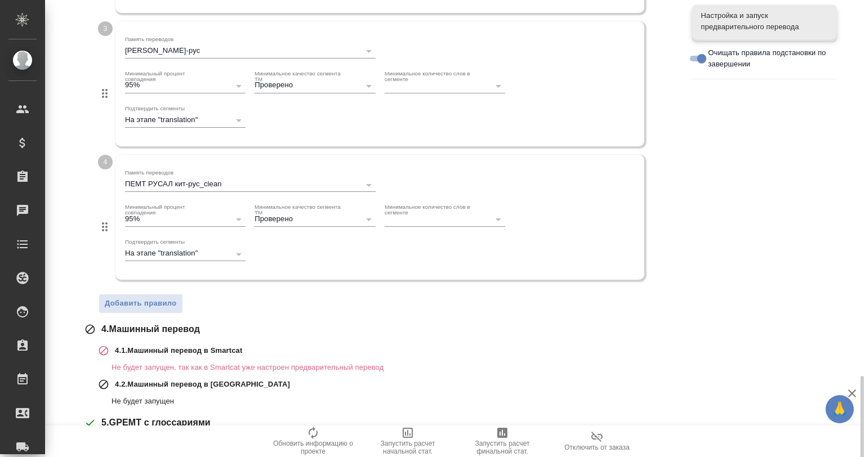
scroll to position [715, 0]
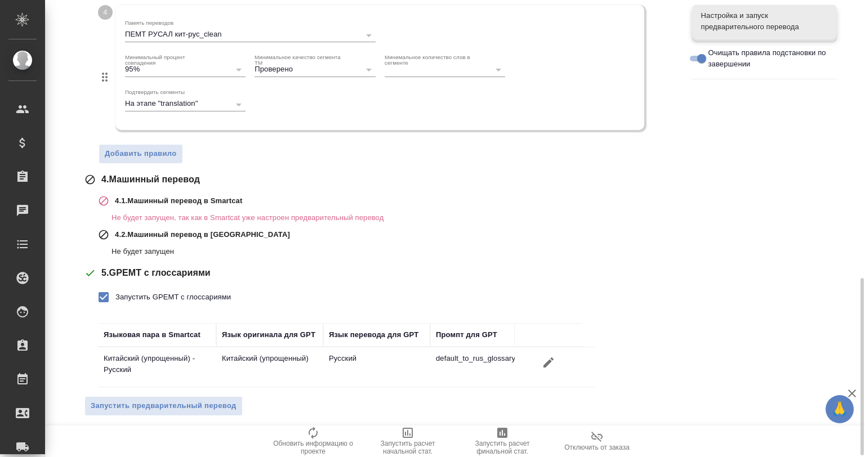
click at [179, 296] on span "Запустить GPEMT с глоссариями" at bounding box center [172, 297] width 115 height 11
click at [115, 296] on input "Запустить GPEMT с глоссариями" at bounding box center [104, 297] width 24 height 24
checkbox input "false"
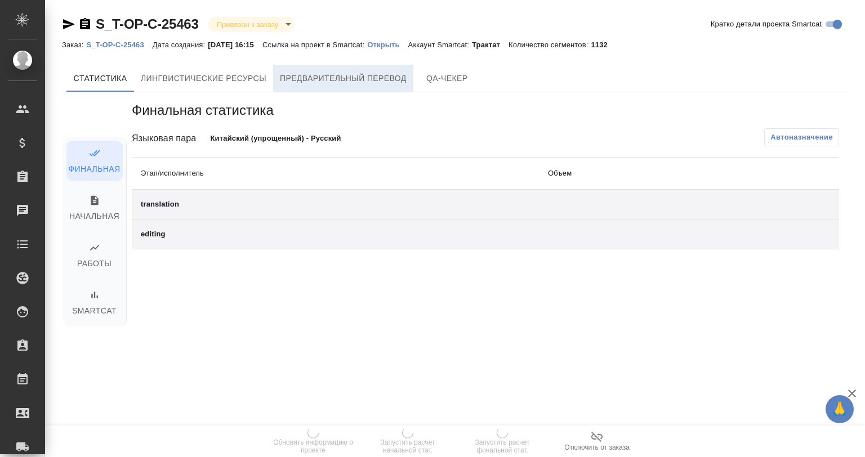
click at [358, 76] on span "Предварительный перевод" at bounding box center [343, 79] width 127 height 14
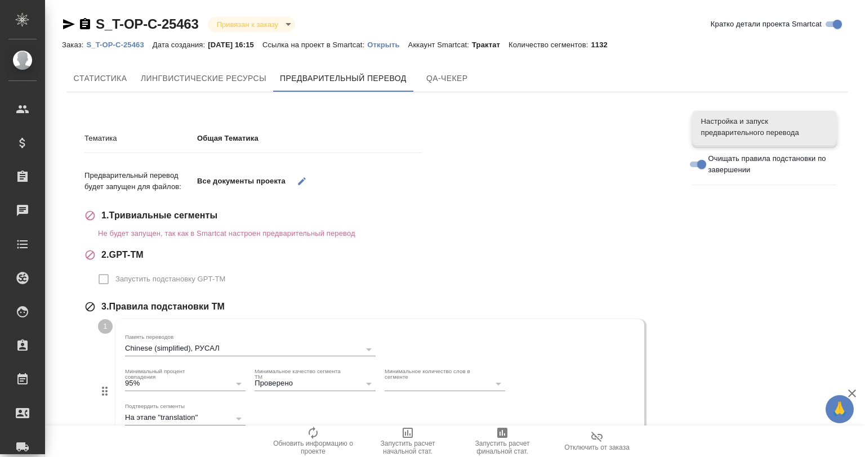
drag, startPoint x: 744, startPoint y: 135, endPoint x: 378, endPoint y: 151, distance: 366.9
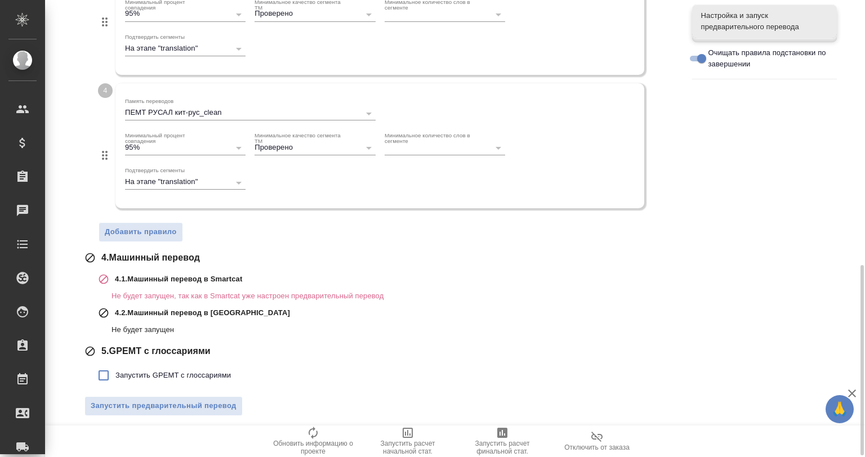
click at [164, 370] on span "Запустить GPEMT с глоссариями" at bounding box center [172, 375] width 115 height 11
click at [115, 368] on input "Запустить GPEMT с глоссариями" at bounding box center [104, 376] width 24 height 24
checkbox input "true"
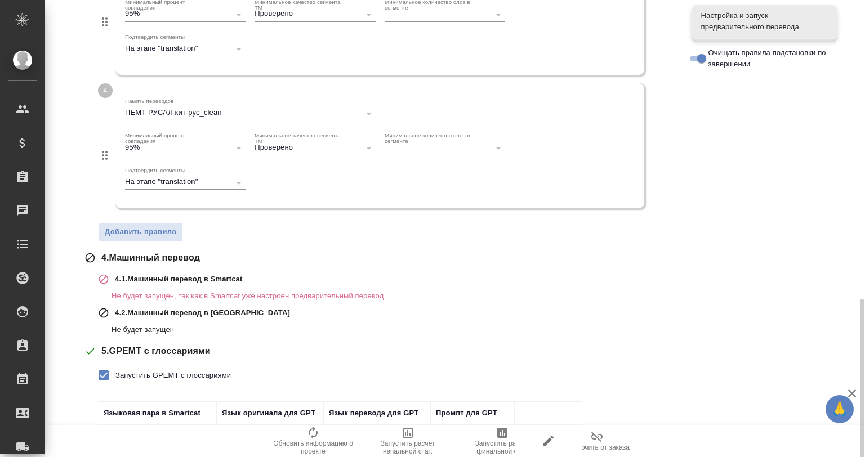
scroll to position [712, 0]
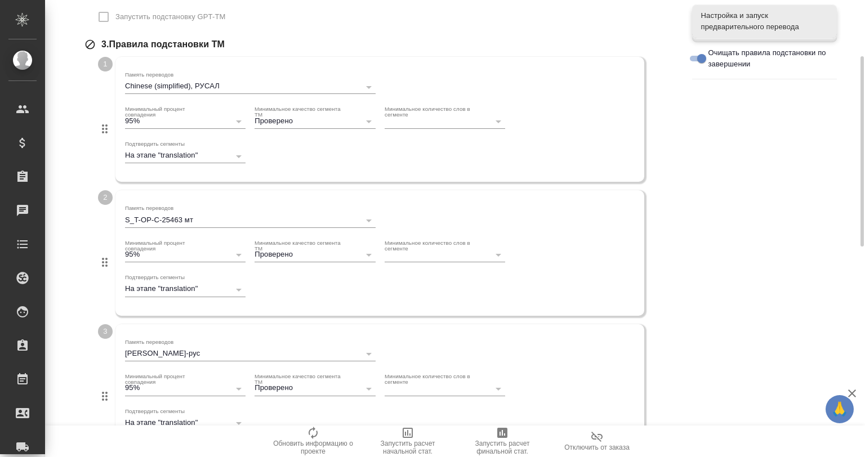
scroll to position [150, 0]
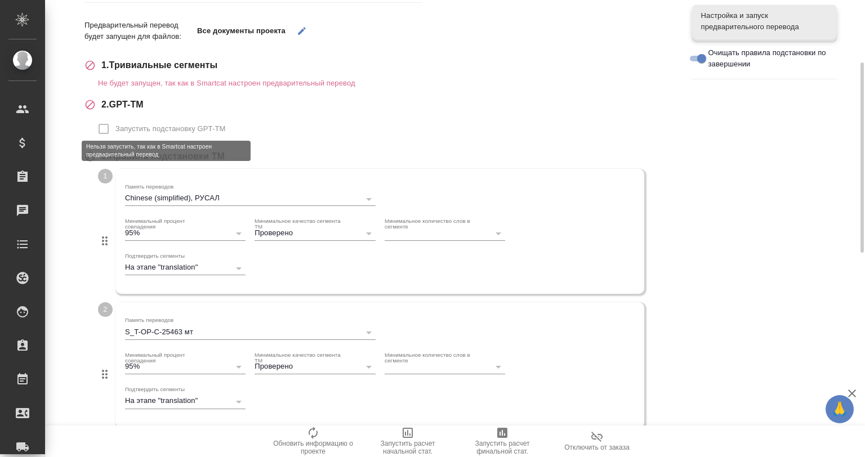
click at [139, 126] on span "Запустить подстановку GPT-TM" at bounding box center [170, 128] width 110 height 11
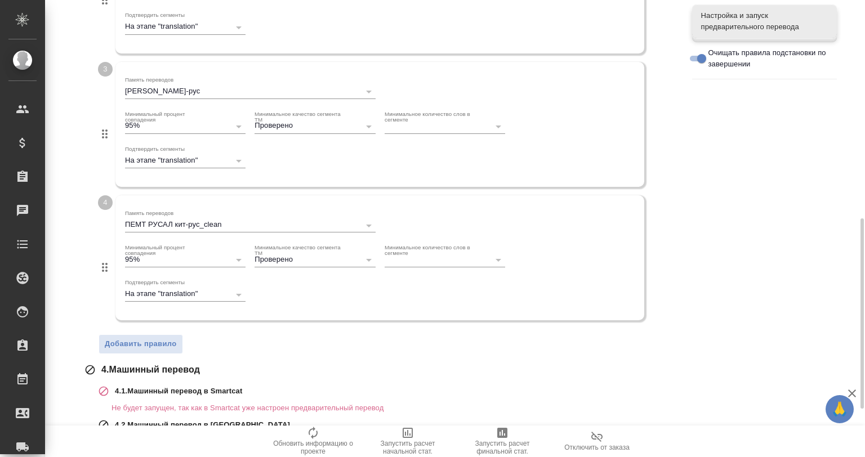
scroll to position [641, 0]
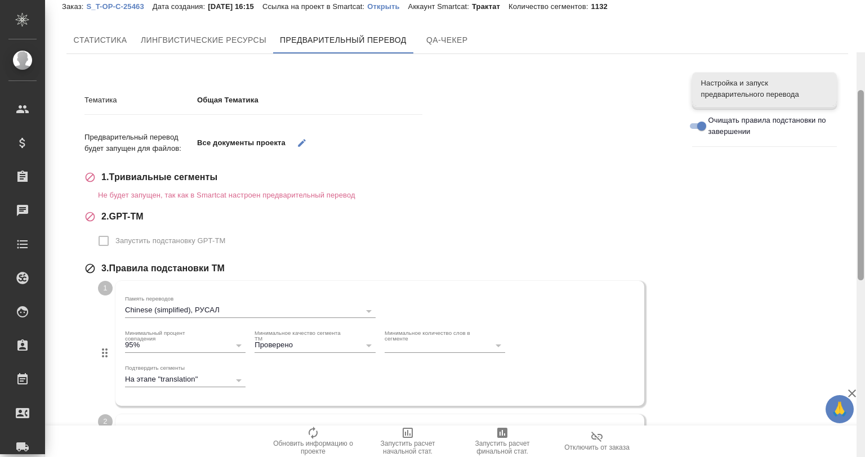
scroll to position [0, 0]
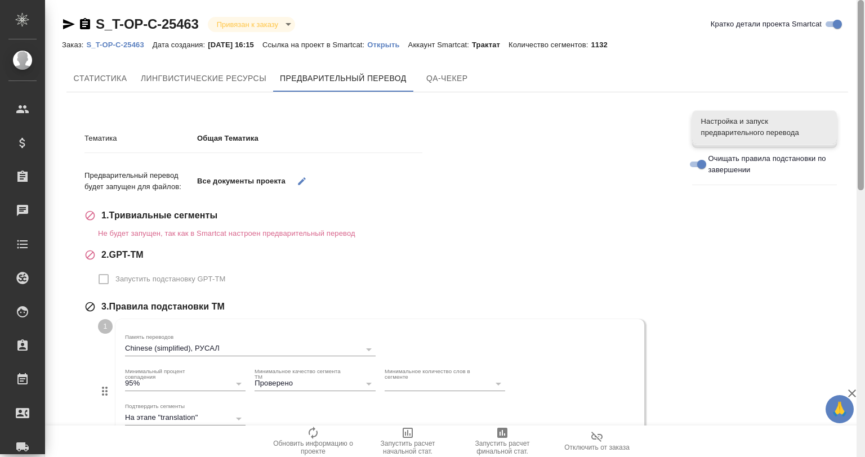
drag, startPoint x: 860, startPoint y: 355, endPoint x: 864, endPoint y: 67, distance: 287.8
click at [864, 67] on div at bounding box center [860, 228] width 8 height 457
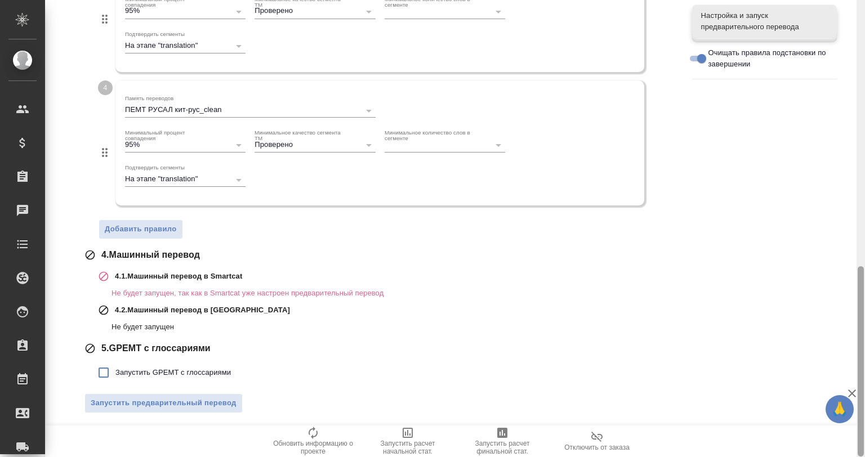
scroll to position [641, 0]
drag, startPoint x: 862, startPoint y: 93, endPoint x: 624, endPoint y: 314, distance: 324.7
click at [849, 315] on div "S_T-OP-C-25463 Привязан к заказу linkedToOrder Кратко детали проекта Smartcat З…" at bounding box center [455, 228] width 820 height 457
click at [200, 367] on span "Запустить GPEMT с глоссариями" at bounding box center [172, 371] width 115 height 11
click at [115, 367] on input "Запустить GPEMT с глоссариями" at bounding box center [104, 372] width 24 height 24
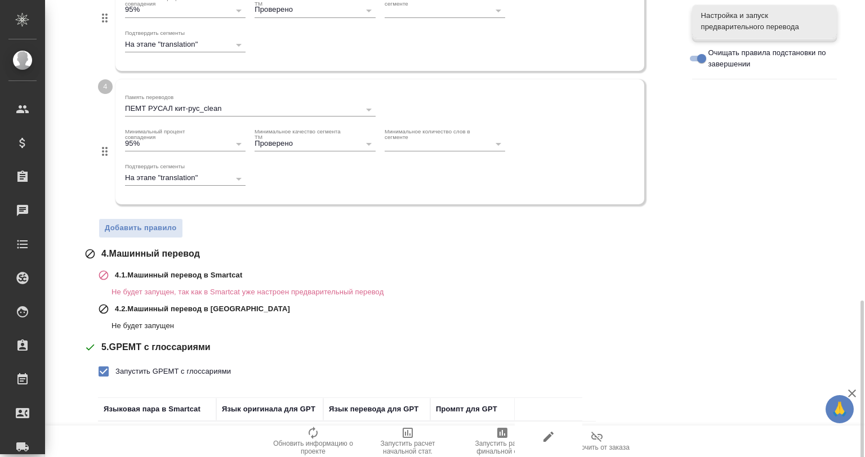
scroll to position [719, 0]
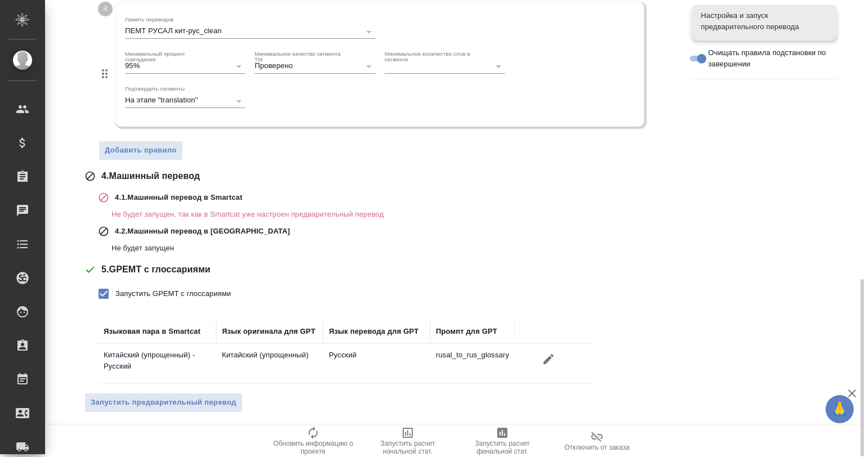
click at [155, 293] on span "Запустить GPEMT с глоссариями" at bounding box center [172, 293] width 115 height 11
click at [115, 293] on input "Запустить GPEMT с глоссариями" at bounding box center [104, 294] width 24 height 24
checkbox input "false"
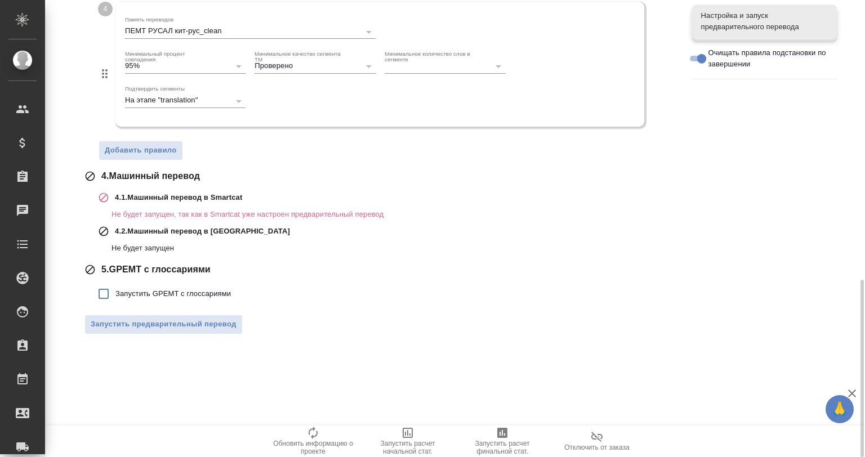
drag, startPoint x: 864, startPoint y: 322, endPoint x: 854, endPoint y: 234, distance: 89.1
click at [864, 119] on div at bounding box center [860, 228] width 8 height 457
click at [856, 389] on icon "button" at bounding box center [852, 394] width 14 height 14
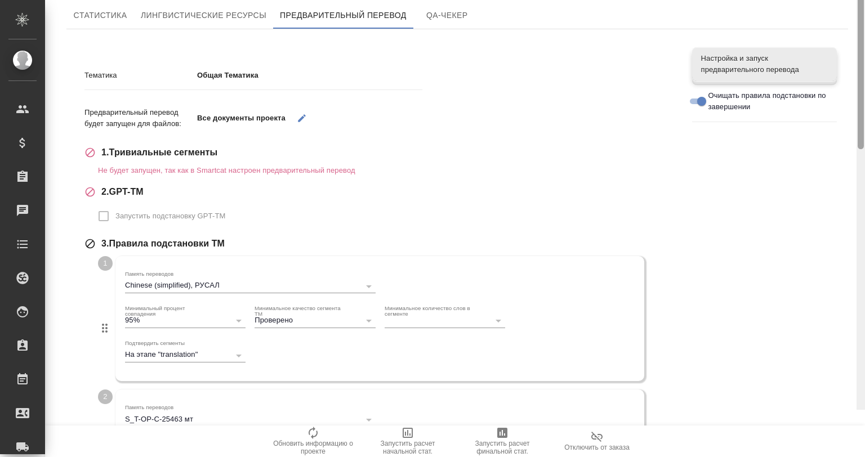
scroll to position [0, 0]
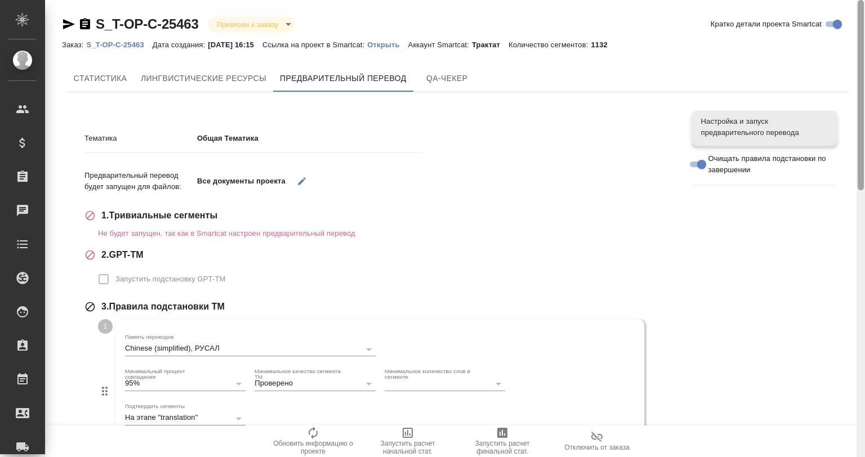
drag, startPoint x: 860, startPoint y: 395, endPoint x: 864, endPoint y: 68, distance: 327.2
click at [864, 68] on div at bounding box center [860, 228] width 8 height 457
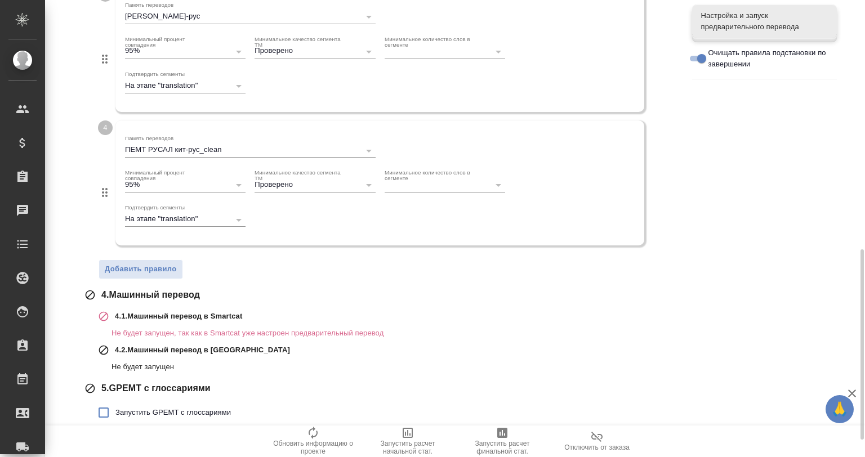
scroll to position [637, 0]
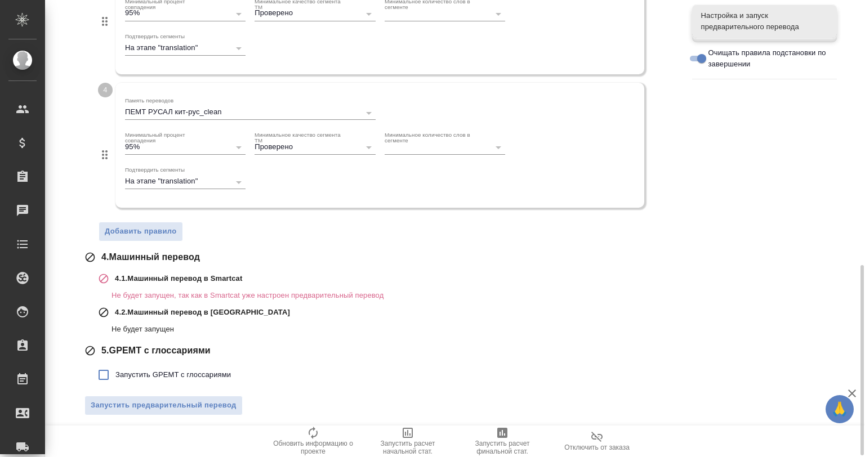
click at [209, 375] on span "Запустить GPEMT с глоссариями" at bounding box center [172, 374] width 115 height 11
click at [115, 375] on input "Запустить GPEMT с глоссариями" at bounding box center [104, 375] width 24 height 24
checkbox input "true"
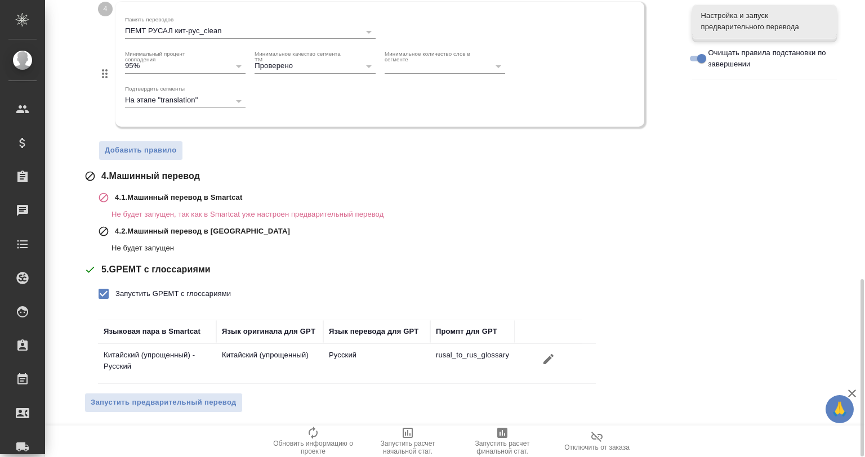
scroll to position [606, 0]
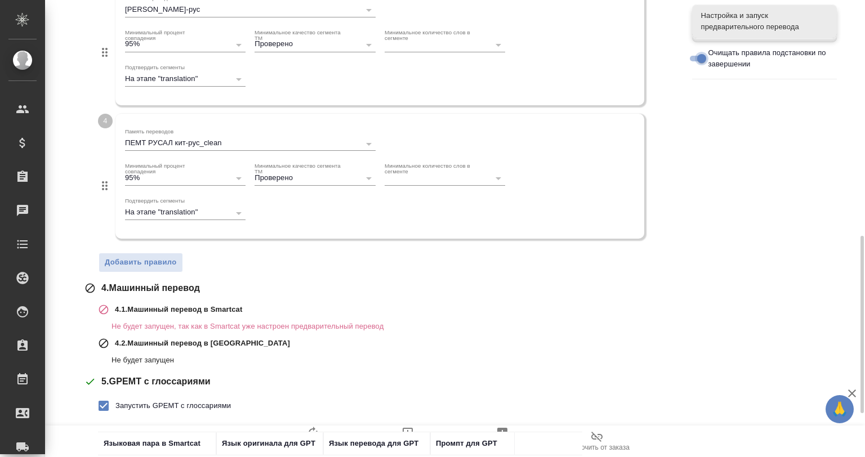
click at [695, 56] on input "Очищать правила подстановки по завершении" at bounding box center [701, 59] width 41 height 14
checkbox input "false"
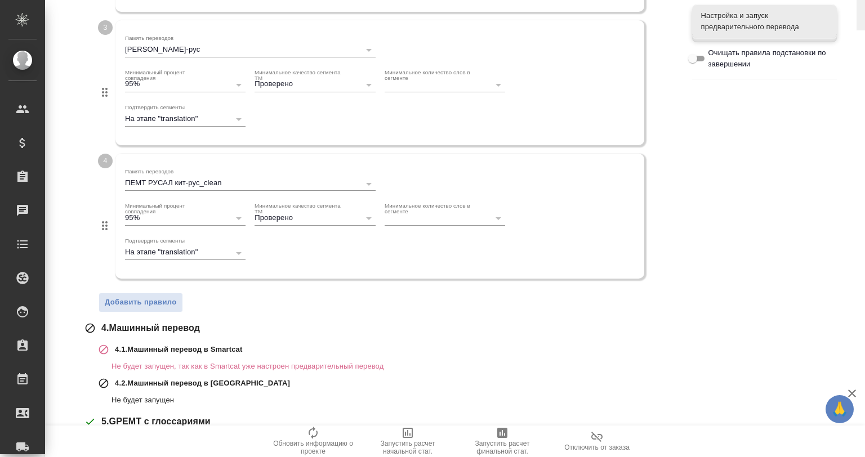
scroll to position [719, 0]
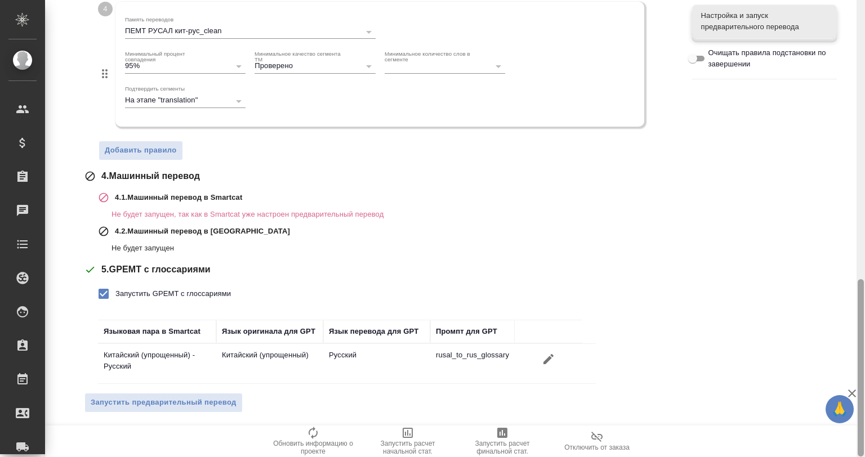
drag, startPoint x: 861, startPoint y: 157, endPoint x: 661, endPoint y: 443, distance: 349.0
click at [842, 457] on html "🙏 .cls-1 fill:#fff; AWATERA Gvozdikov Andrey Клиенты Спецификации Заказы 0 Чаты…" at bounding box center [432, 274] width 865 height 548
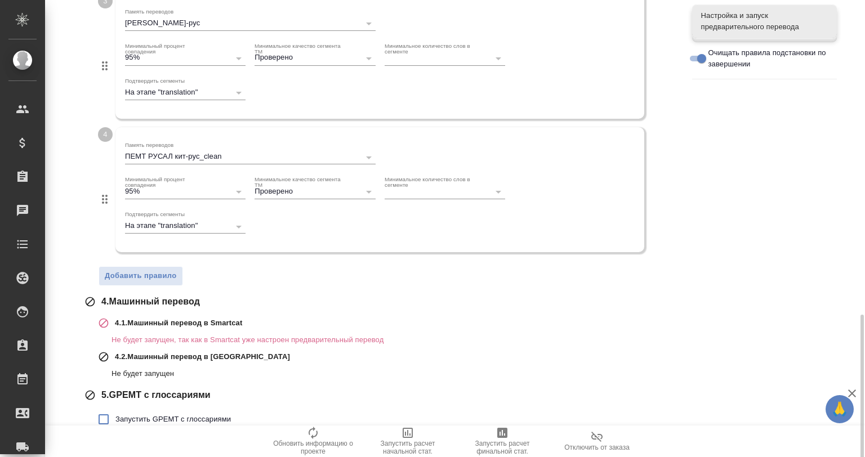
scroll to position [641, 0]
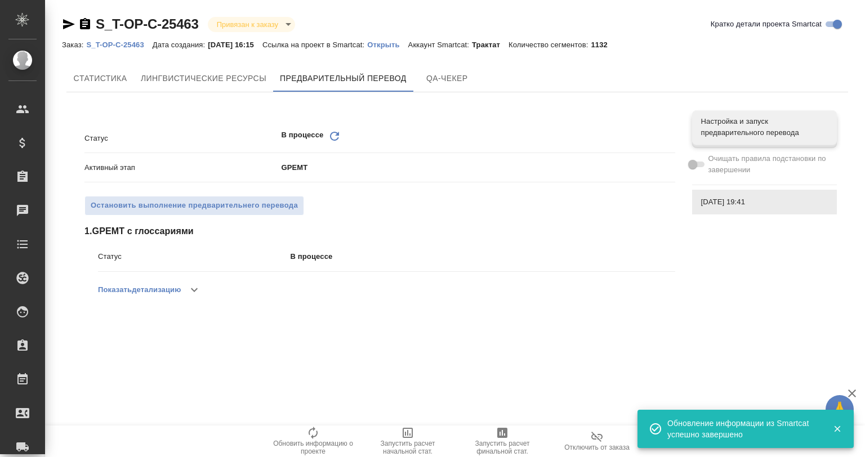
click at [191, 281] on button "button" at bounding box center [194, 289] width 27 height 27
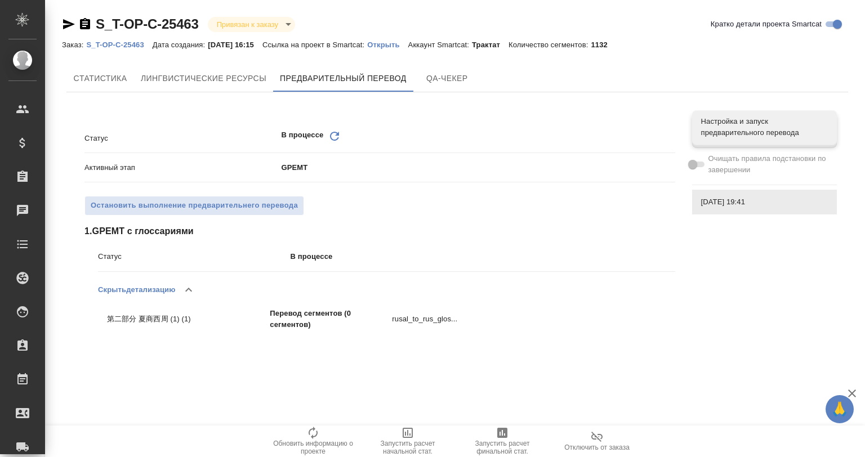
click at [393, 42] on p "Открыть" at bounding box center [387, 45] width 41 height 8
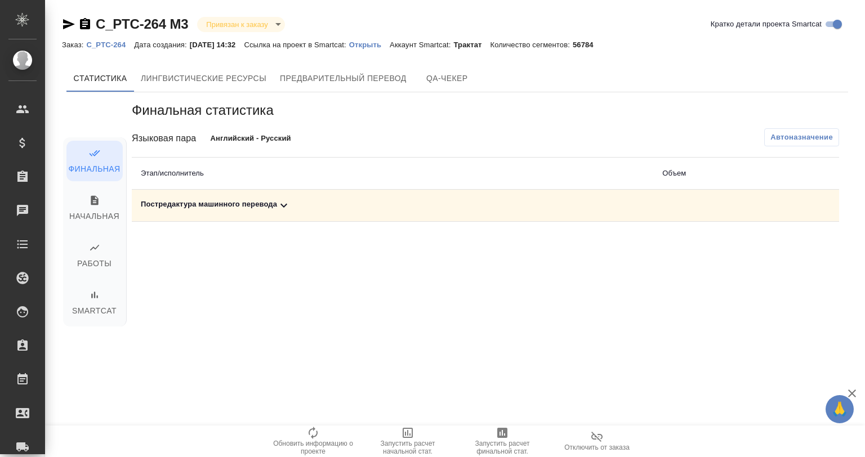
click at [291, 203] on div "Постредактура машинного перевода" at bounding box center [392, 206] width 503 height 14
click at [756, 243] on icon "button" at bounding box center [763, 245] width 14 height 14
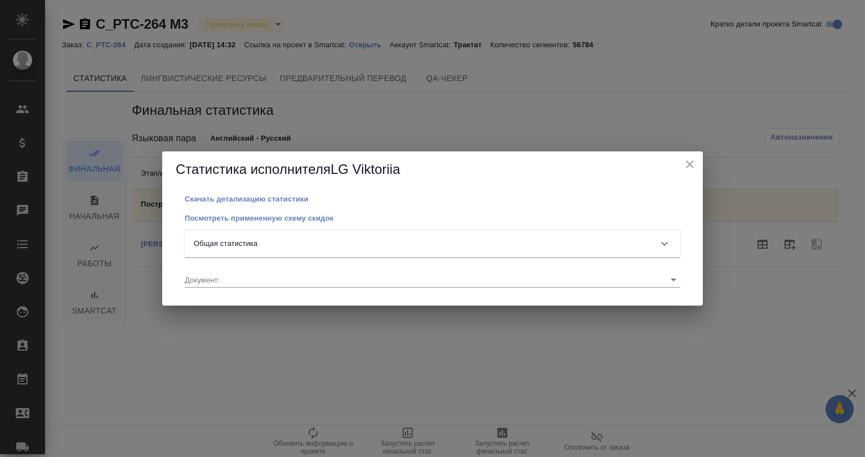
click at [231, 242] on p "Общая статистика" at bounding box center [226, 243] width 64 height 11
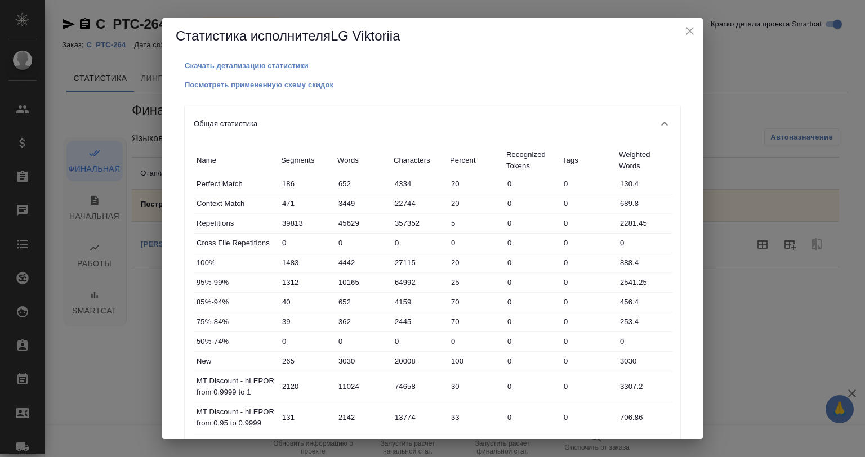
click at [688, 25] on icon "close" at bounding box center [690, 31] width 14 height 14
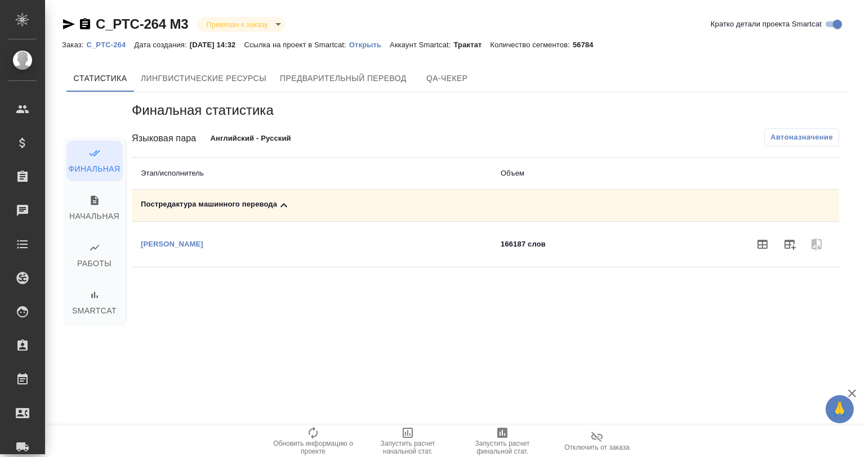
click at [377, 47] on p "Открыть" at bounding box center [369, 45] width 41 height 8
click at [763, 246] on icon "button" at bounding box center [763, 245] width 14 height 14
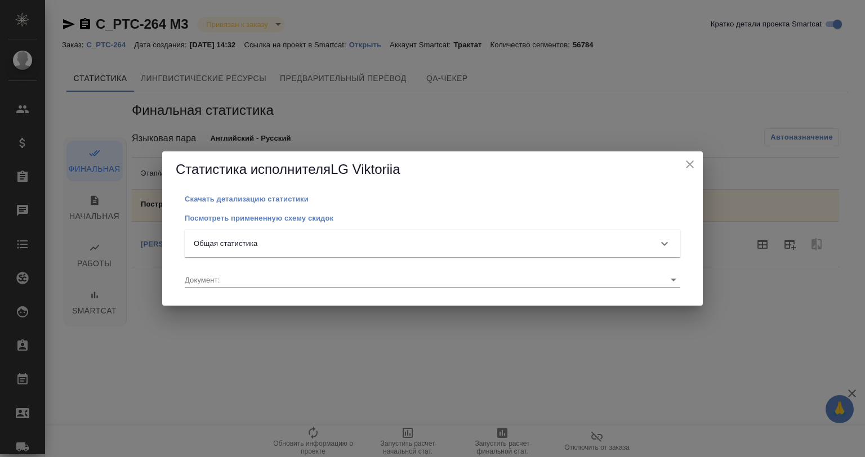
click at [290, 235] on div "Общая статистика" at bounding box center [433, 243] width 496 height 27
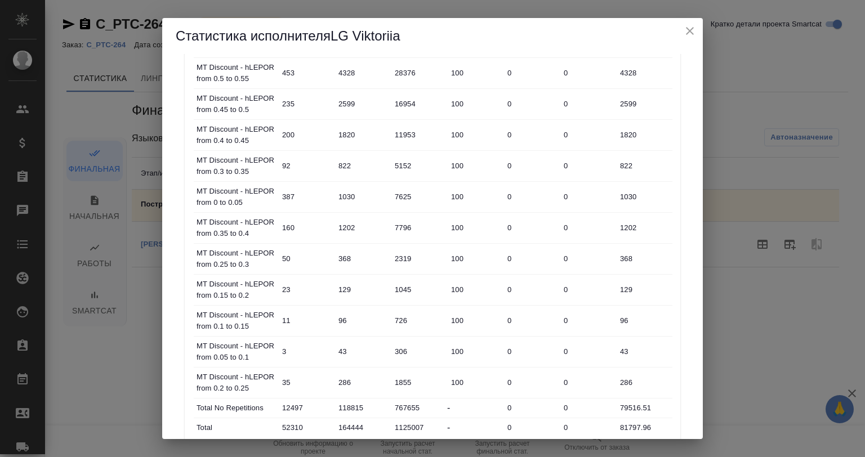
scroll to position [685, 0]
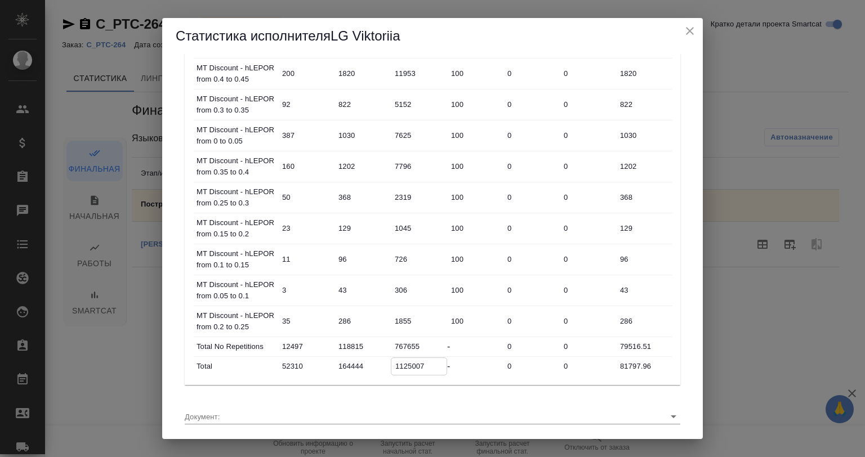
drag, startPoint x: 391, startPoint y: 362, endPoint x: 432, endPoint y: 358, distance: 40.7
click at [432, 358] on input "1125007" at bounding box center [418, 366] width 55 height 16
click at [402, 360] on input "1125007" at bounding box center [419, 366] width 56 height 16
click at [402, 360] on input "1125007" at bounding box center [418, 366] width 55 height 16
click at [685, 374] on div "Скачать детализацию статистики Посмотреть примененную схему скидок Общая статис…" at bounding box center [432, 246] width 541 height 385
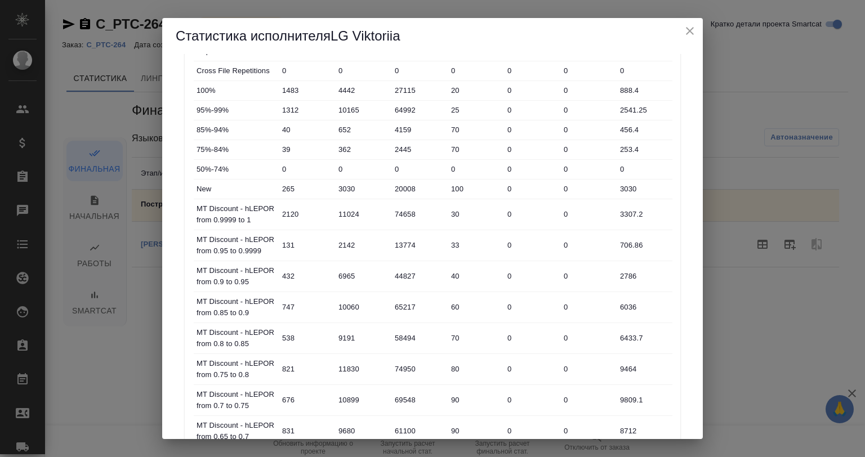
scroll to position [0, 0]
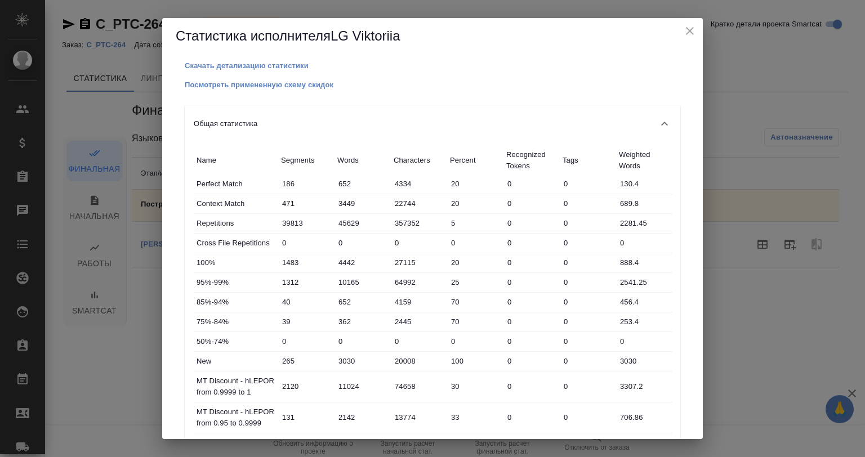
click at [404, 157] on p "Characters" at bounding box center [419, 160] width 51 height 11
click at [391, 160] on div at bounding box center [391, 160] width 20 height 17
click at [387, 159] on div at bounding box center [391, 160] width 20 height 17
click at [398, 156] on div at bounding box center [391, 160] width 20 height 17
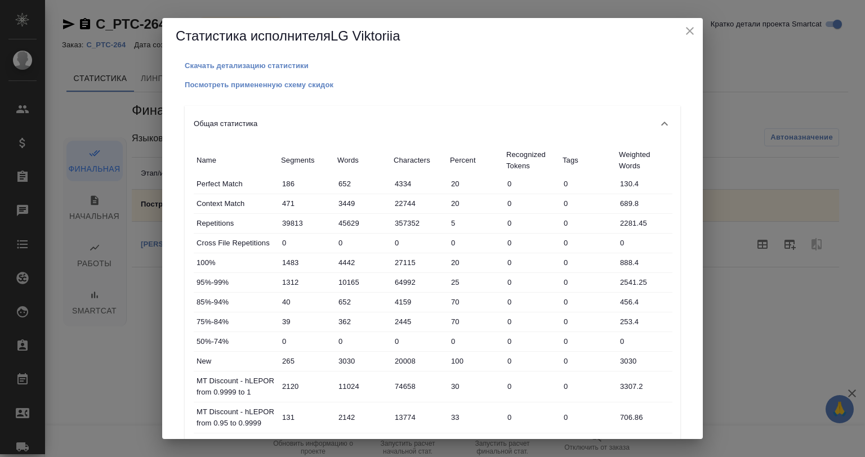
click at [398, 156] on div at bounding box center [391, 160] width 20 height 17
click at [680, 25] on div "Статистика исполнителя LG Viktoriia" at bounding box center [432, 36] width 541 height 36
click at [690, 27] on icon "close" at bounding box center [690, 31] width 14 height 14
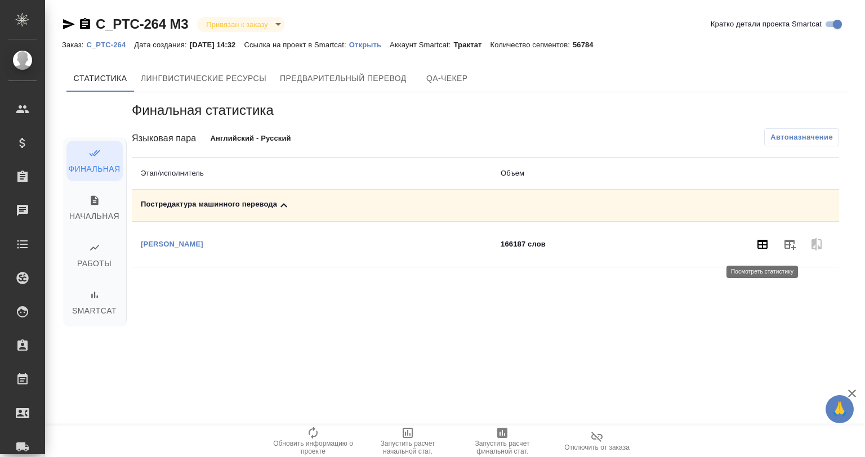
click at [761, 241] on icon "button" at bounding box center [763, 245] width 14 height 14
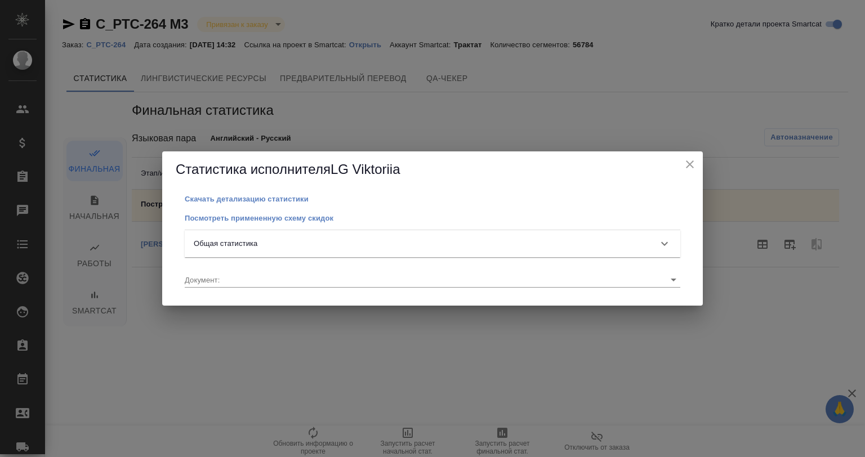
click at [250, 230] on div "Общая статистика" at bounding box center [433, 243] width 496 height 27
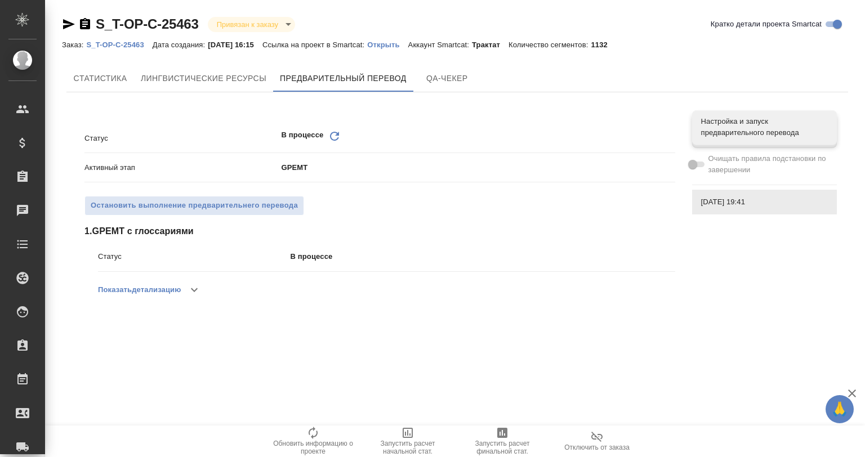
click at [198, 287] on icon "button" at bounding box center [195, 290] width 14 height 14
click at [198, 287] on button "button" at bounding box center [188, 289] width 27 height 27
